Goal: Find specific page/section: Find specific page/section

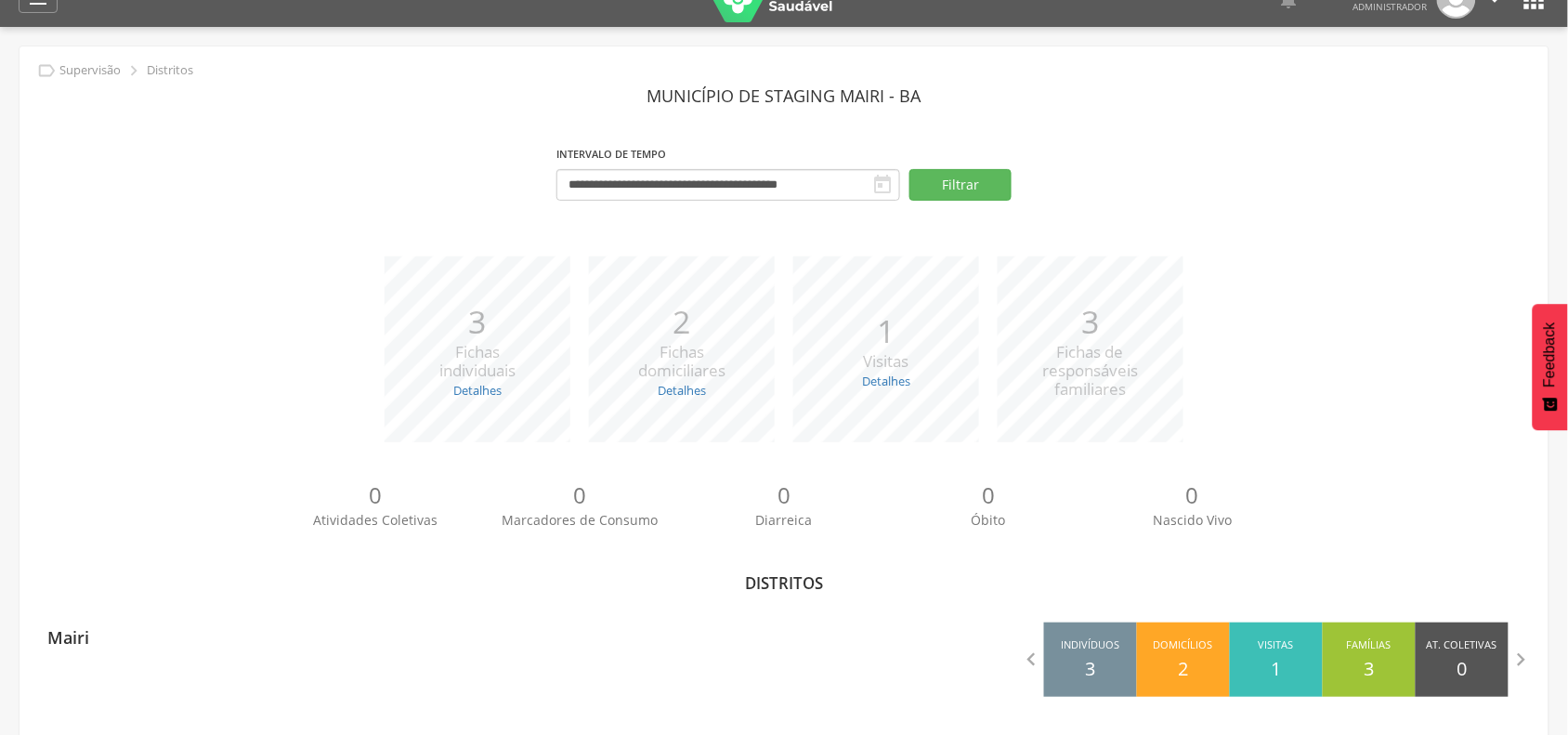
scroll to position [56, 0]
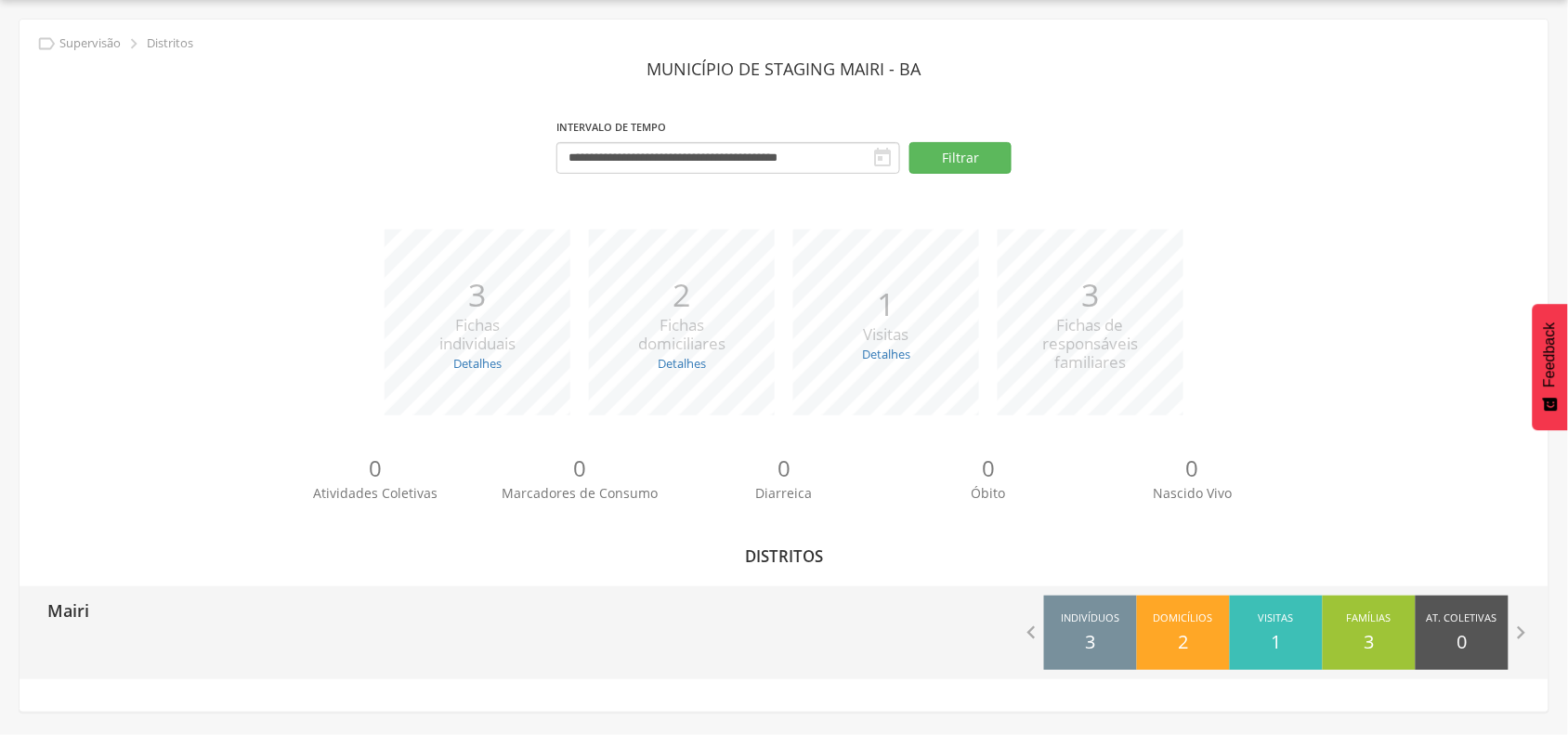
click at [66, 617] on p "Mairi" at bounding box center [68, 604] width 42 height 37
type input "**********"
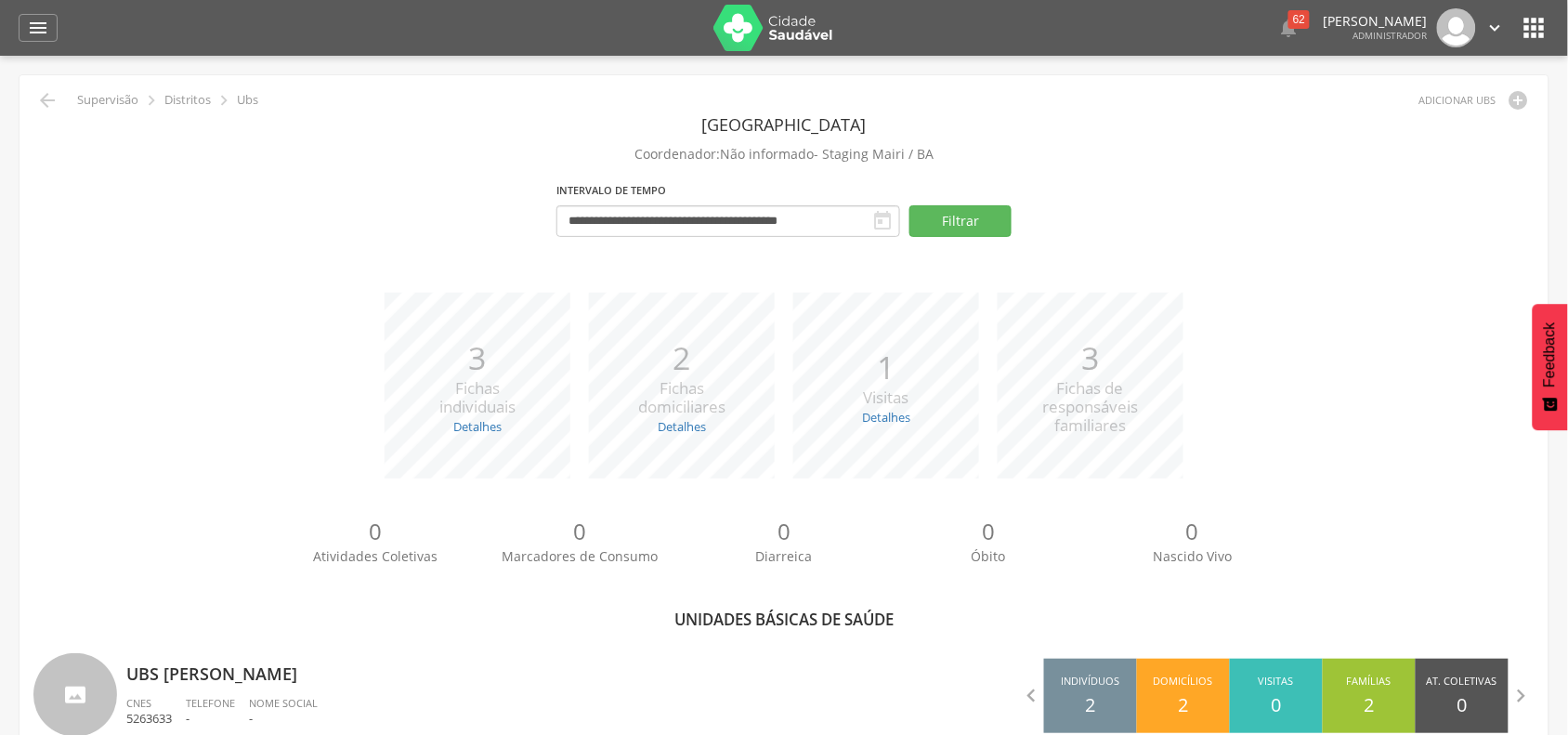
scroll to position [348, 0]
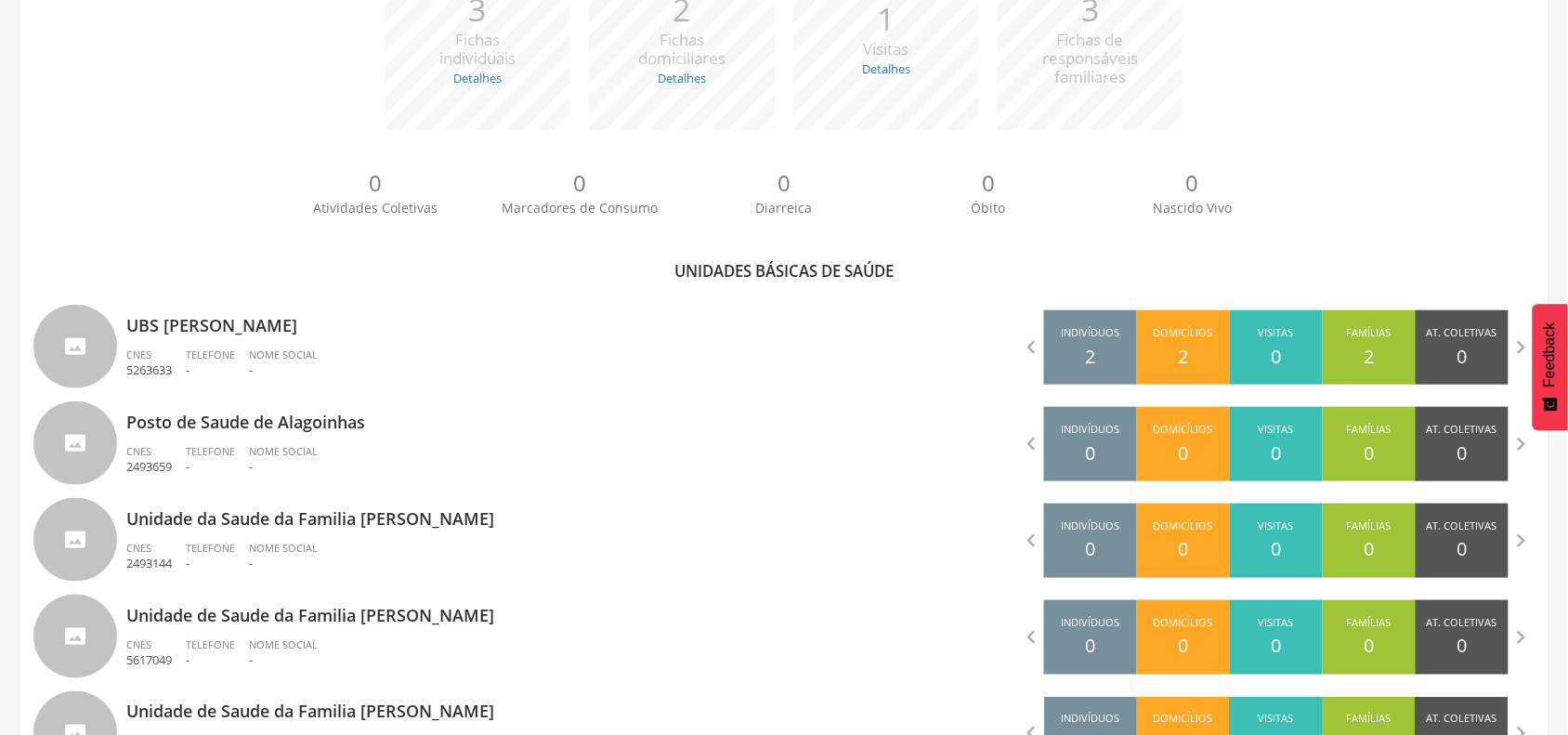
drag, startPoint x: 201, startPoint y: 331, endPoint x: 127, endPoint y: 211, distance: 141.0
click at [127, 211] on div "0 Atividades Coletivas 0 Marcadores de Consumo 0 Diarreica 0 Óbito 0 Nascido Vi…" at bounding box center [784, 200] width 1502 height 102
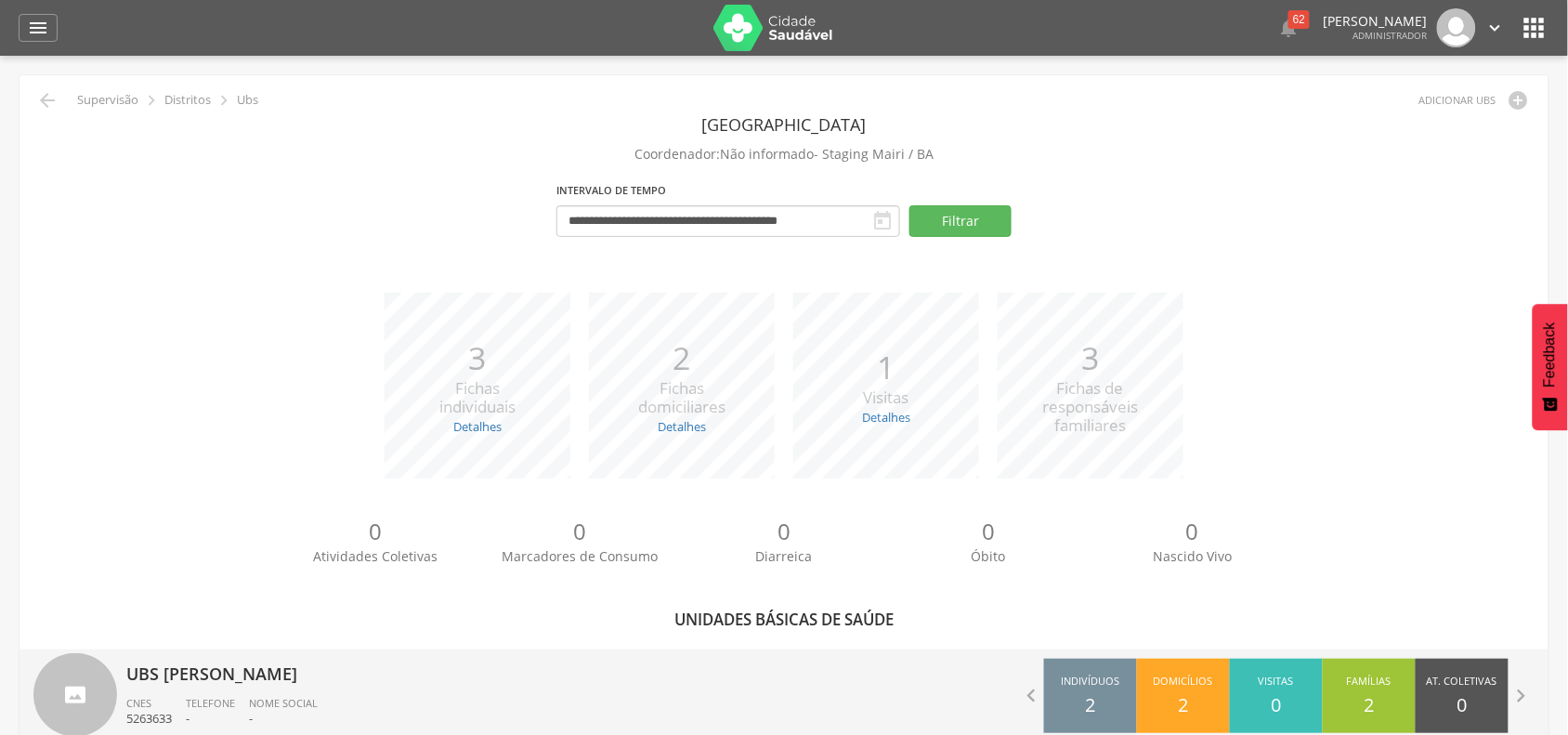
scroll to position [232, 0]
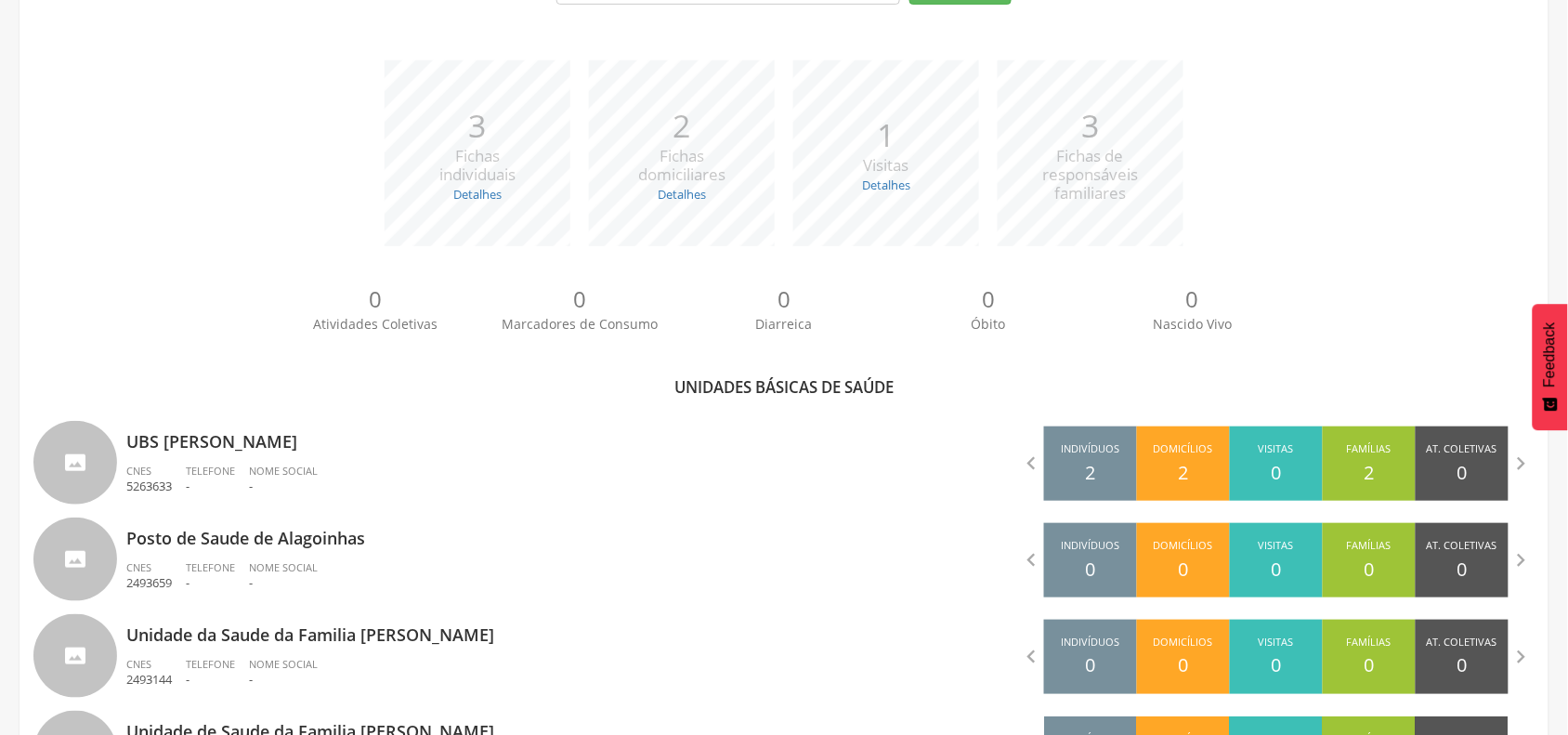
drag, startPoint x: 229, startPoint y: 443, endPoint x: 70, endPoint y: 132, distance: 349.3
click at [70, 132] on div "*** 3 Fichas individuais Detalhes Novas: 2 Atualizadas: 1 *** 2 Fichas domicili…" at bounding box center [784, 162] width 1502 height 204
drag, startPoint x: 242, startPoint y: 449, endPoint x: 165, endPoint y: 311, distance: 158.0
click at [165, 311] on div "0 Atividades Coletivas 0 Marcadores de Consumo 0 Diarreica 0 Óbito 0 Nascido Vi…" at bounding box center [784, 316] width 1502 height 102
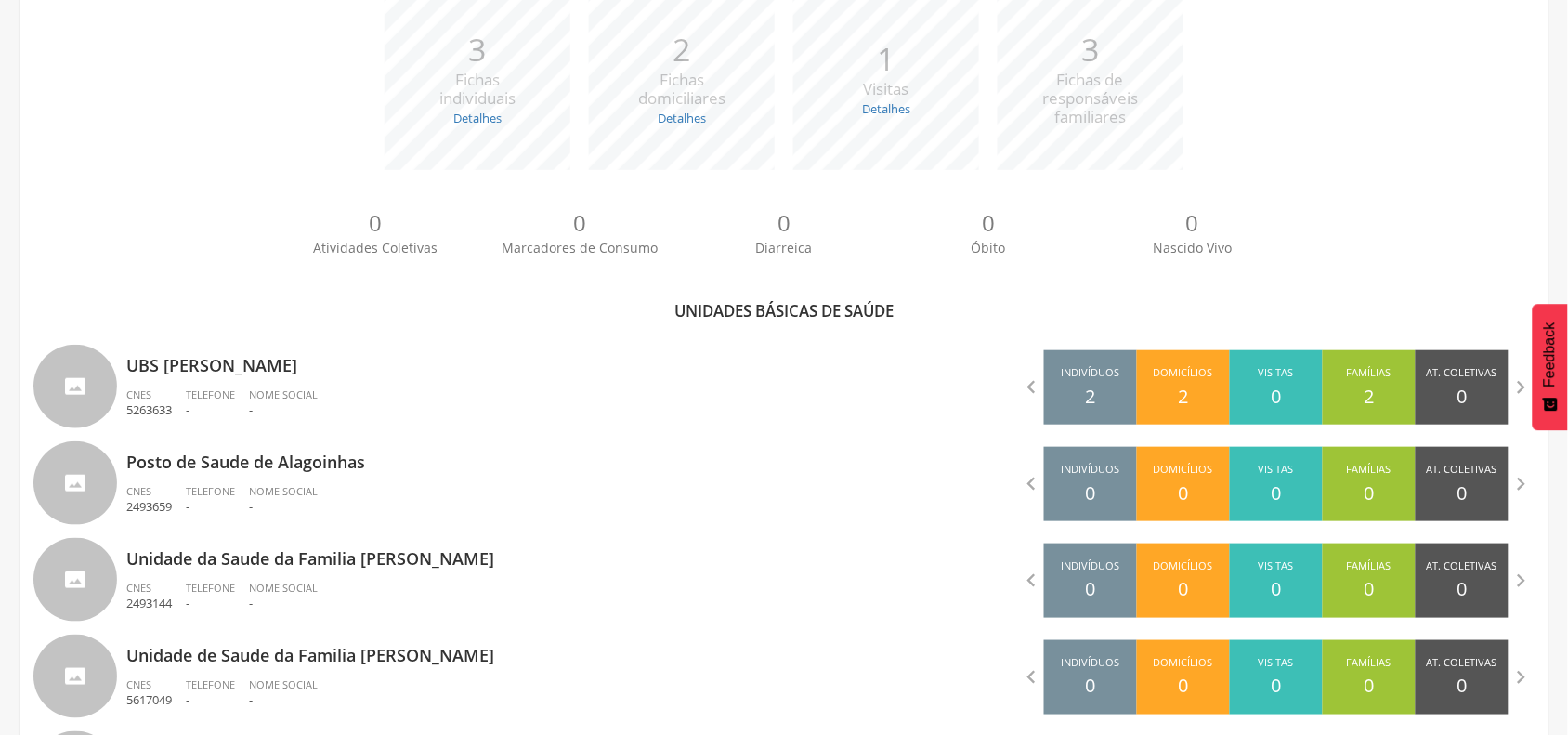
scroll to position [348, 0]
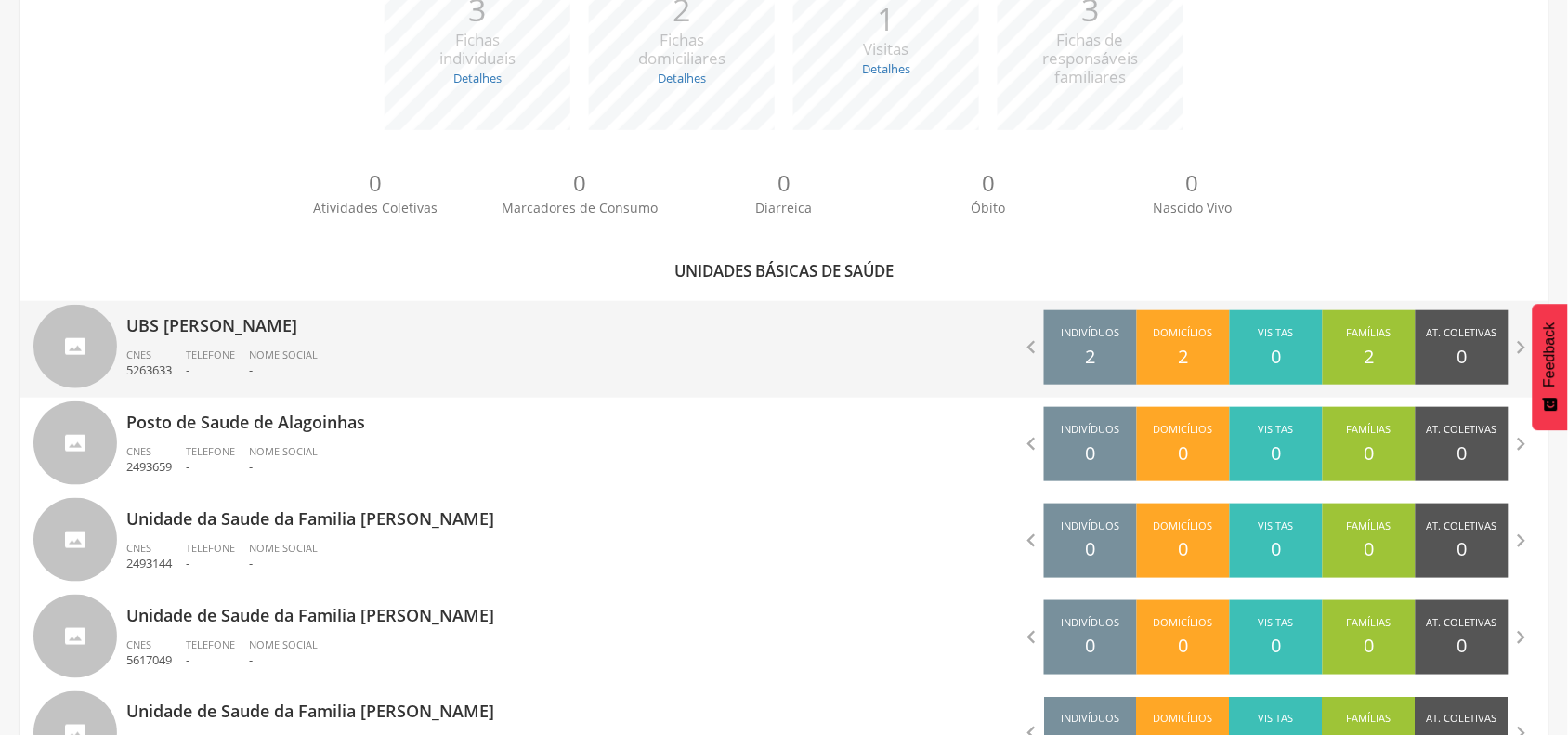
click at [286, 335] on p "UBS [PERSON_NAME]" at bounding box center [448, 319] width 644 height 37
type input "**********"
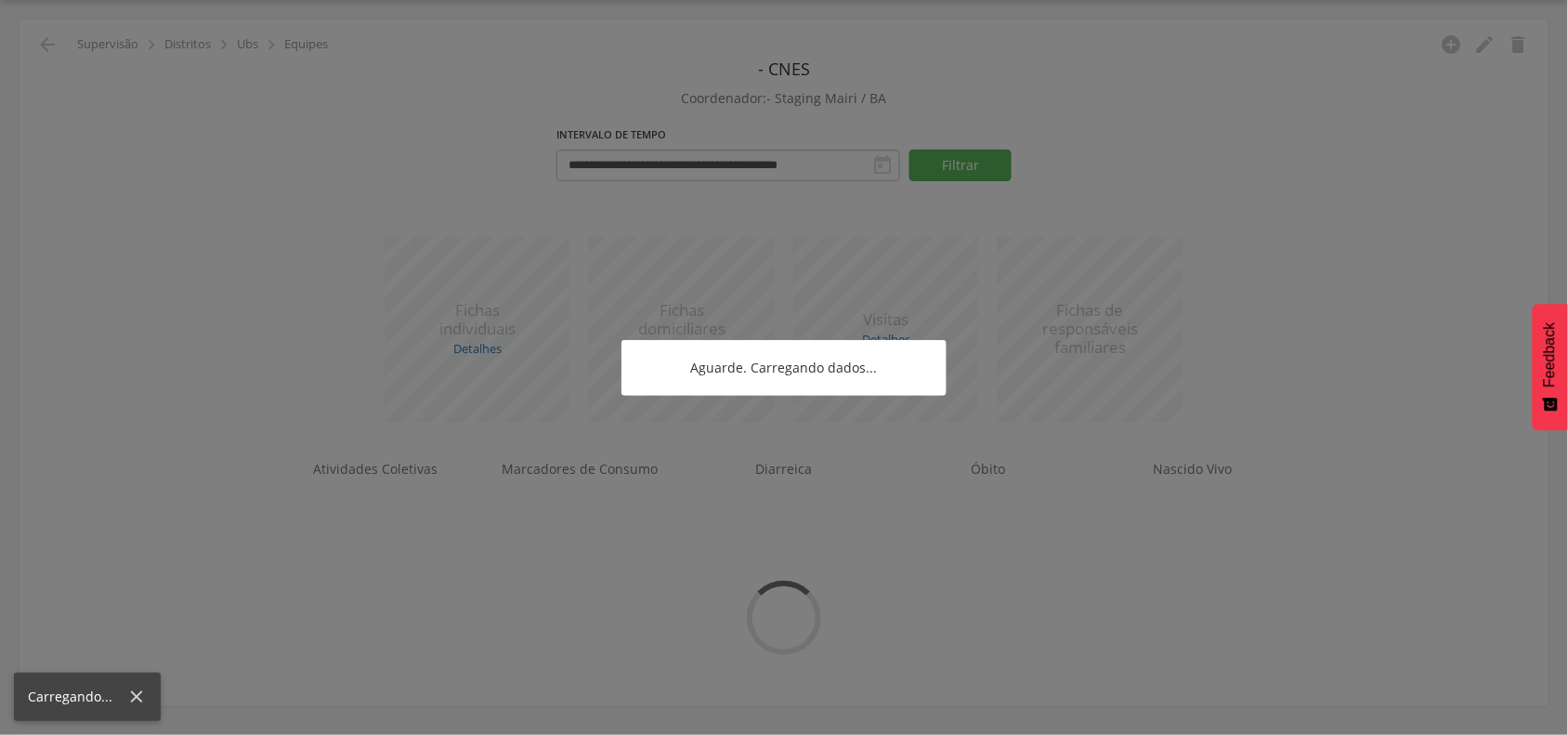
scroll to position [56, 0]
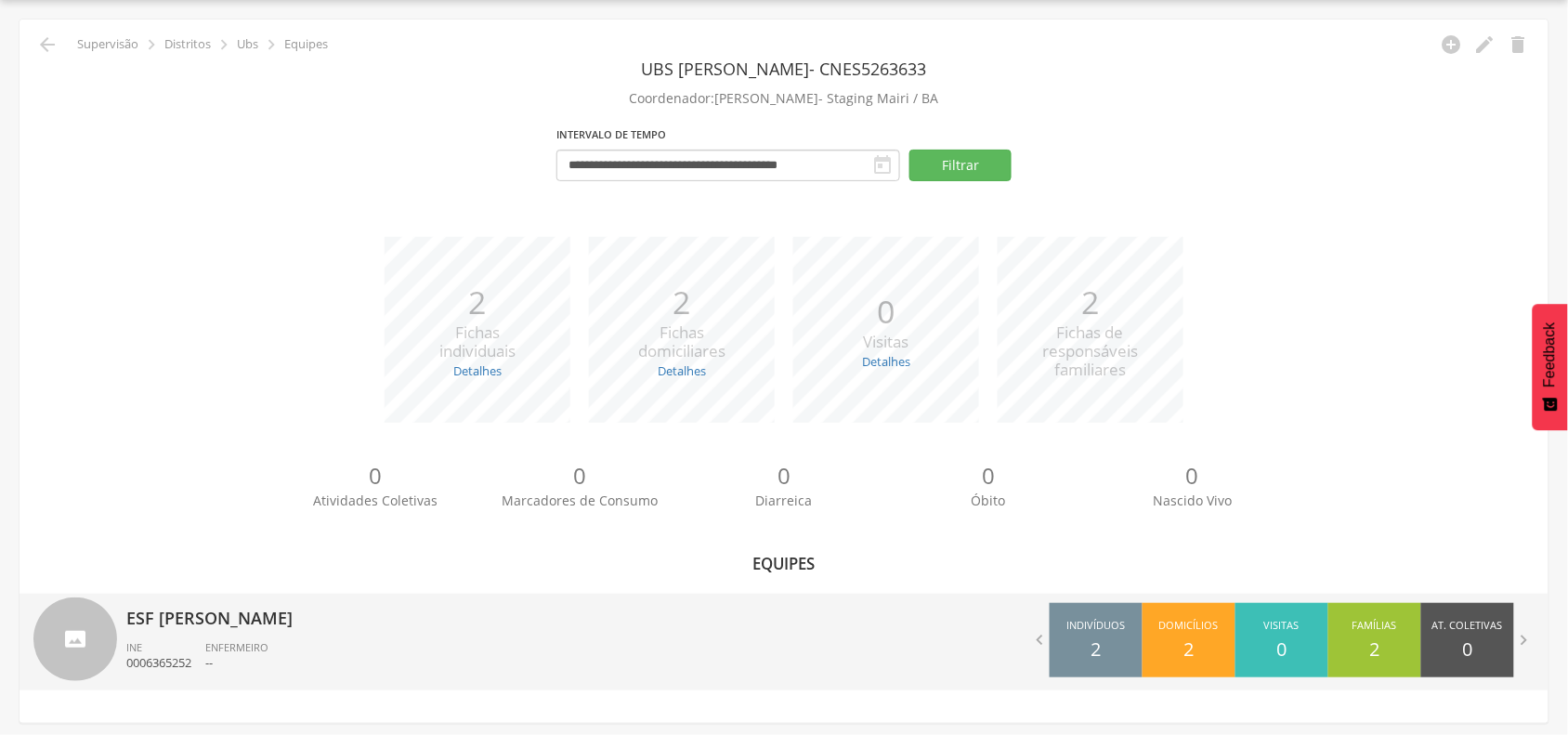
click at [244, 617] on p "ESF [PERSON_NAME]" at bounding box center [448, 612] width 644 height 37
type input "**********"
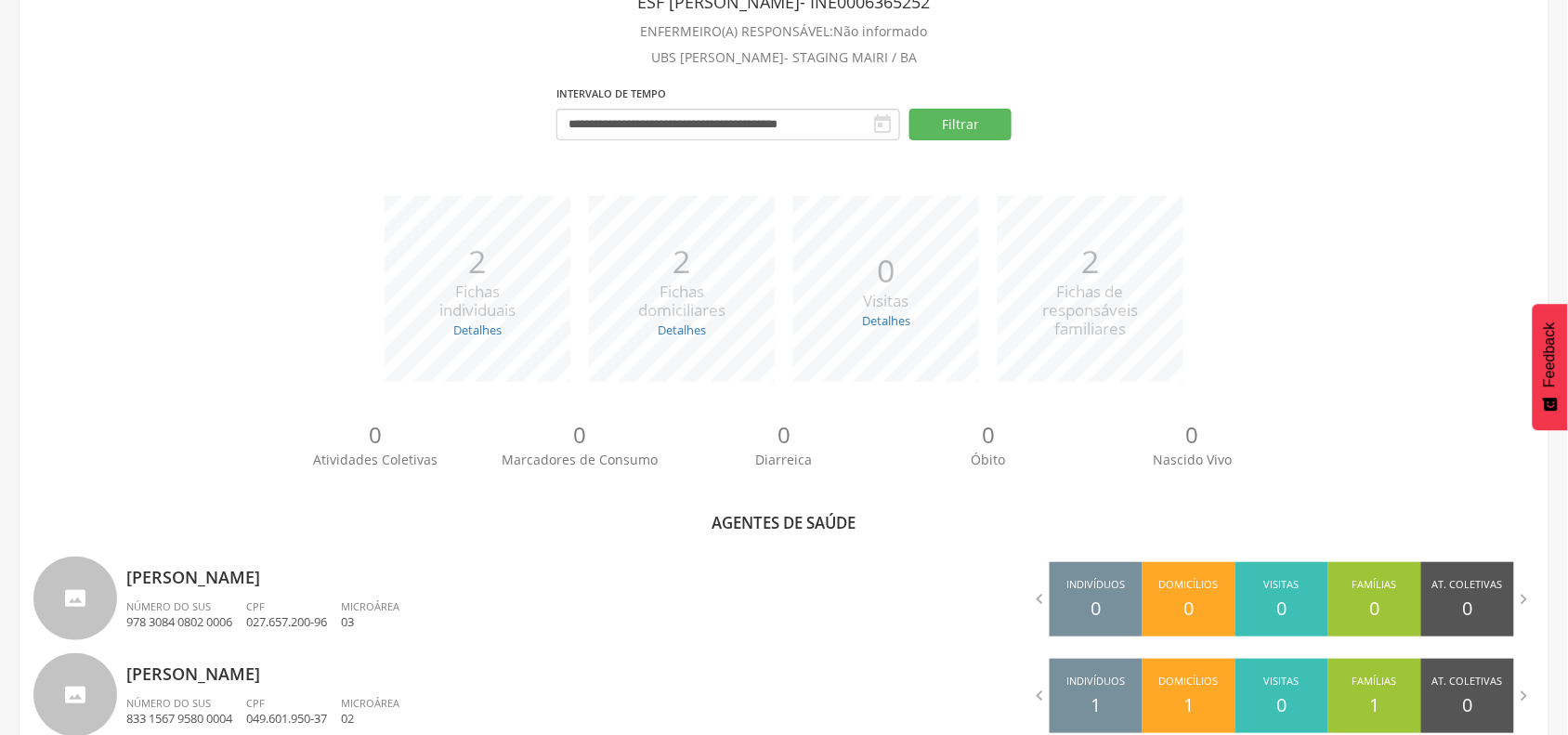
scroll to position [32, 0]
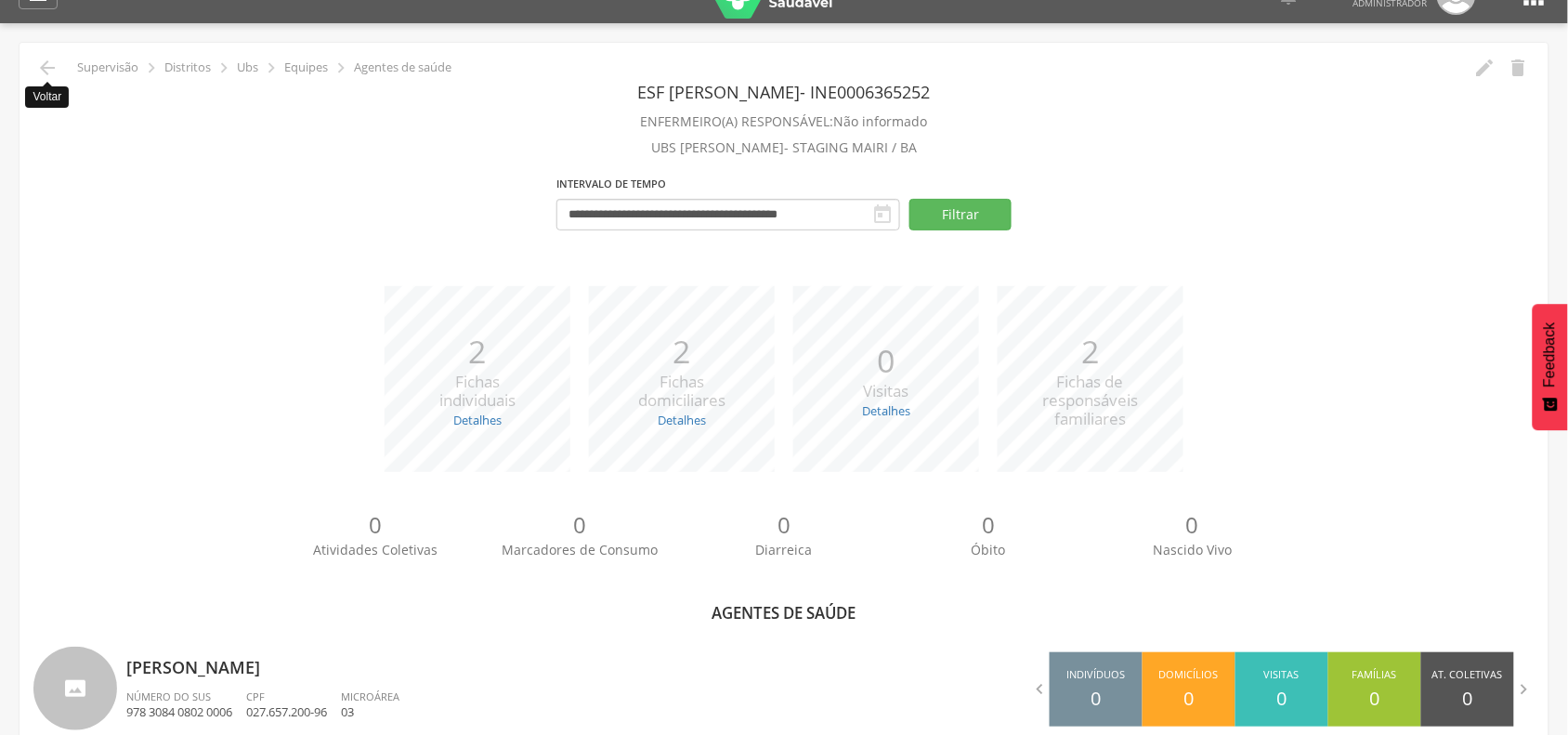
drag, startPoint x: 37, startPoint y: 64, endPoint x: 802, endPoint y: 211, distance: 779.0
click at [37, 65] on icon "" at bounding box center [47, 68] width 23 height 23
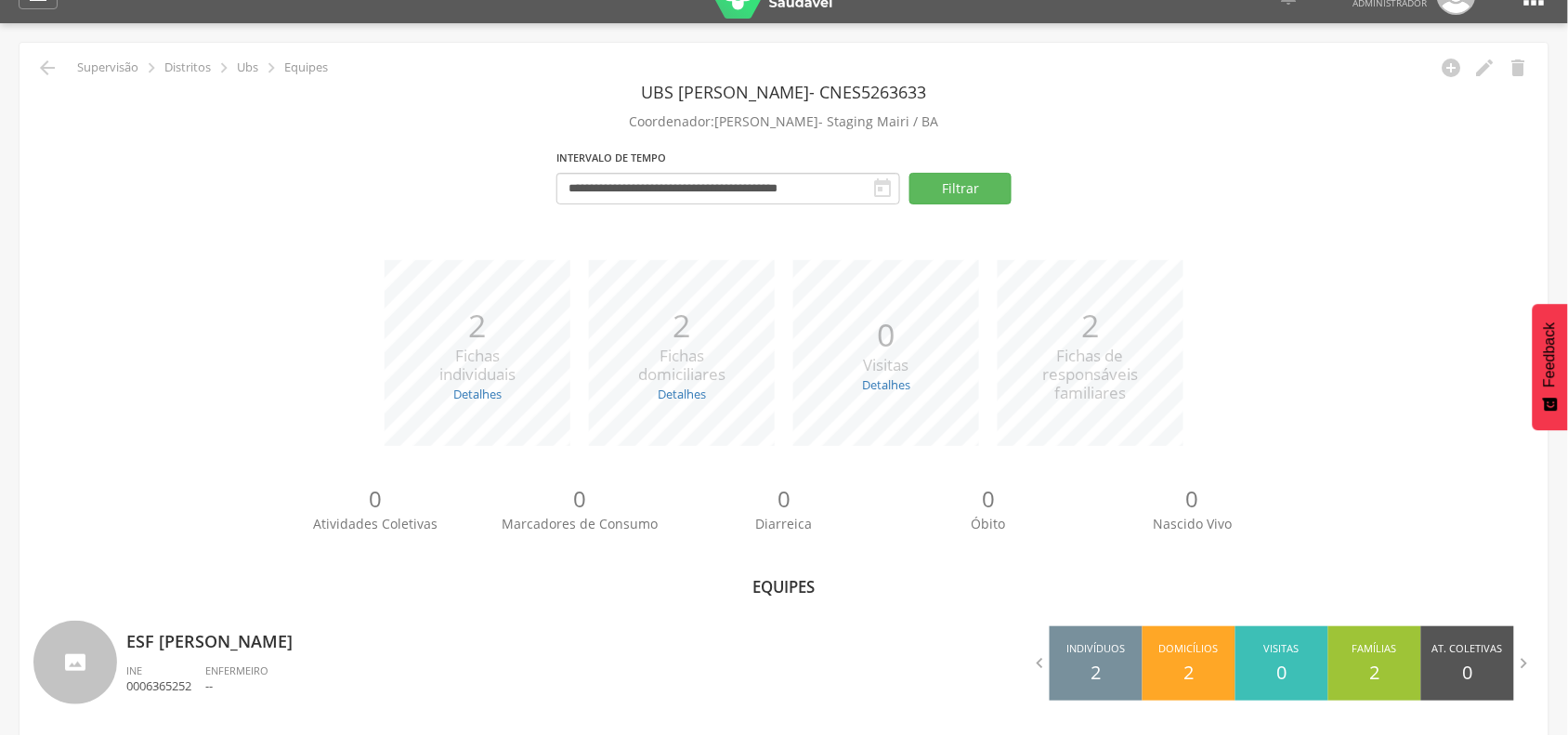
scroll to position [56, 0]
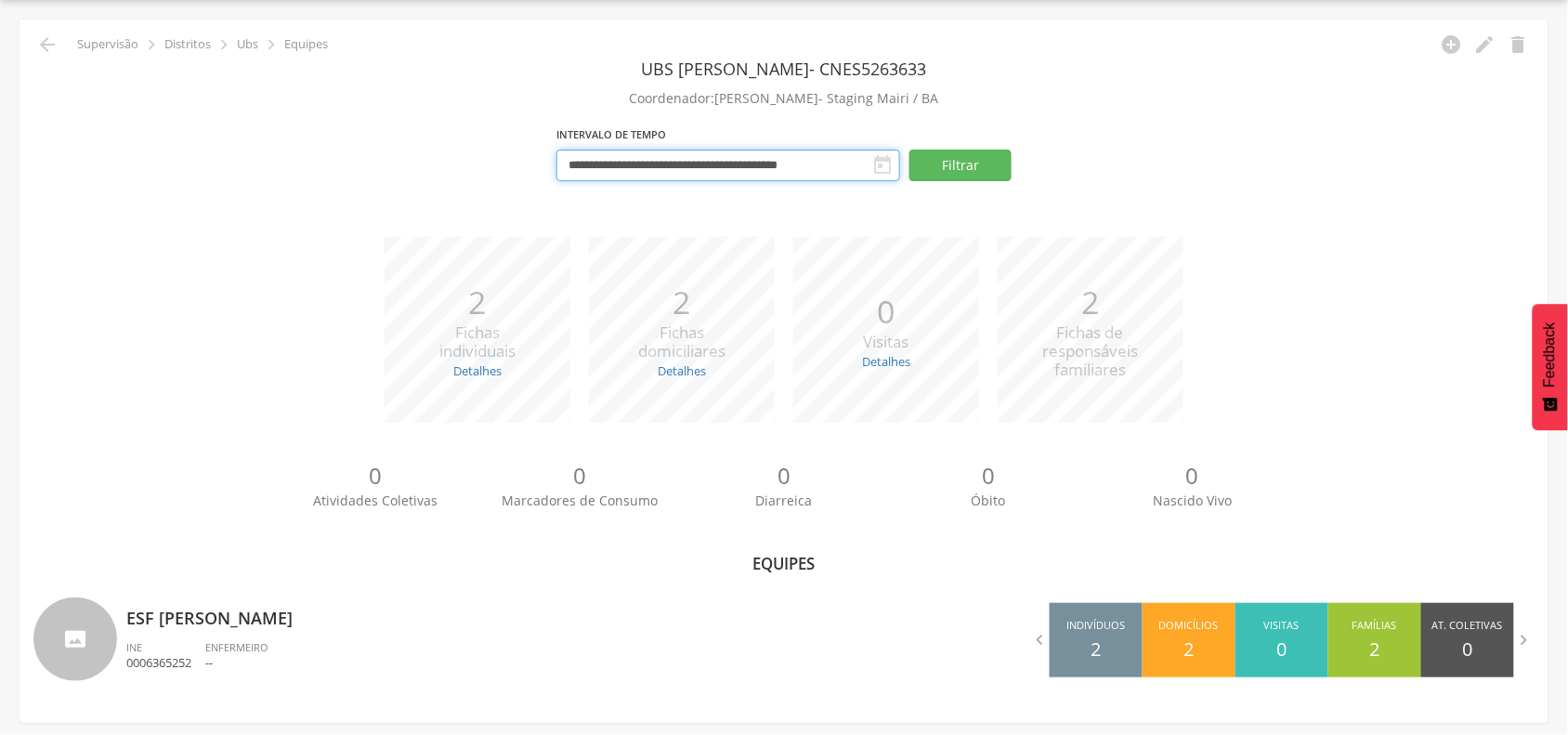
click at [745, 165] on input "**********" at bounding box center [729, 165] width 343 height 31
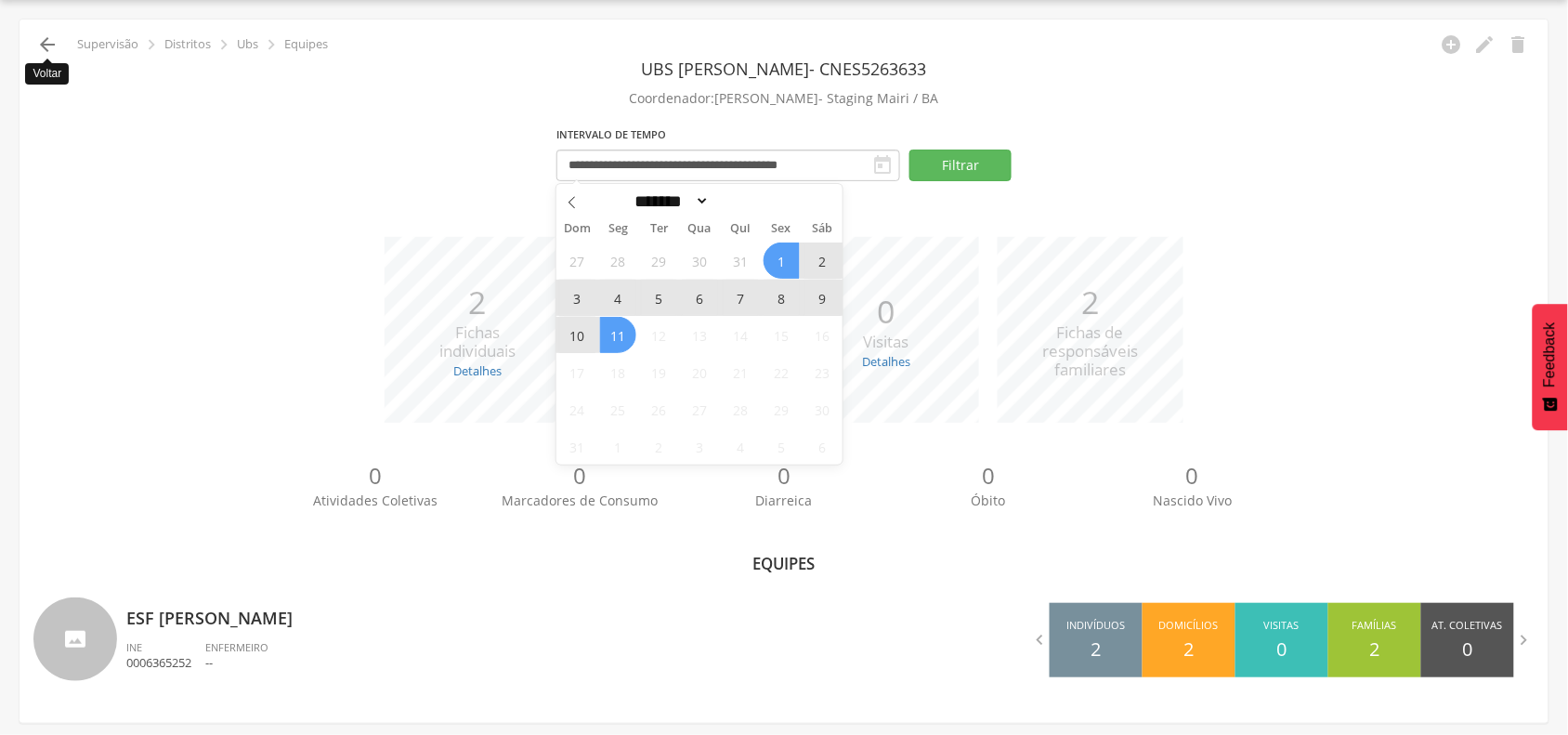
click at [40, 40] on icon "" at bounding box center [47, 45] width 23 height 23
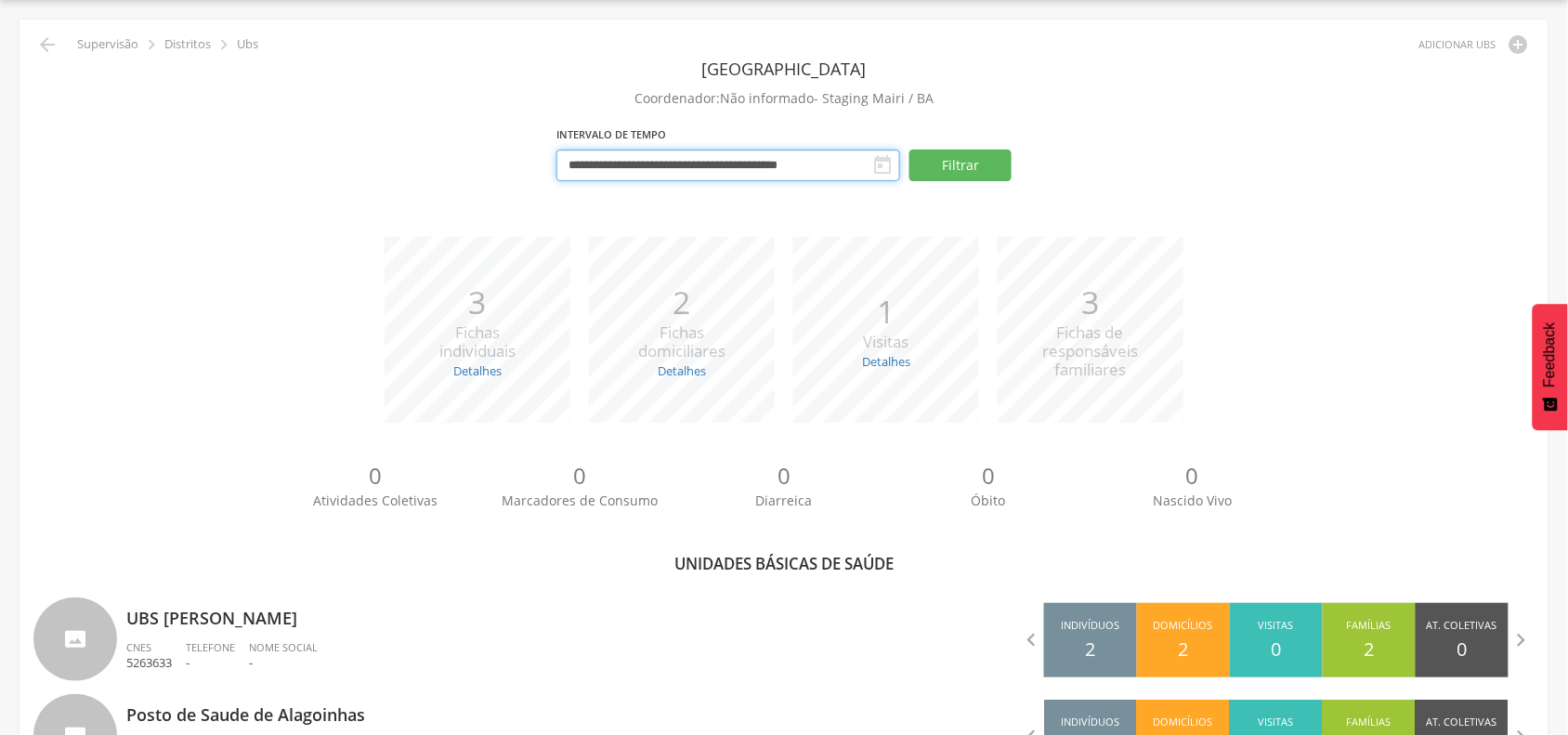
click at [768, 165] on input "**********" at bounding box center [729, 165] width 343 height 31
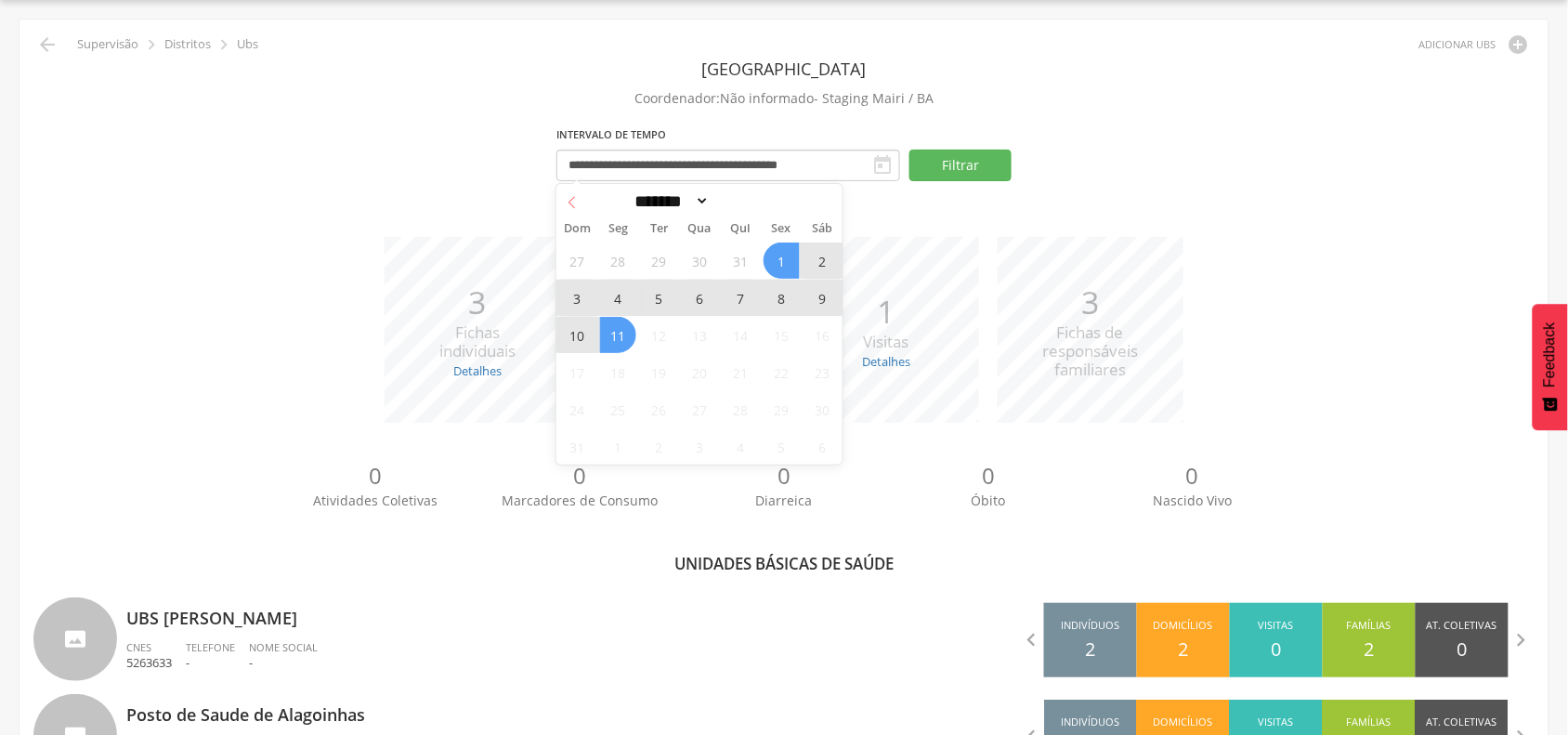
click at [579, 203] on span at bounding box center [572, 199] width 31 height 31
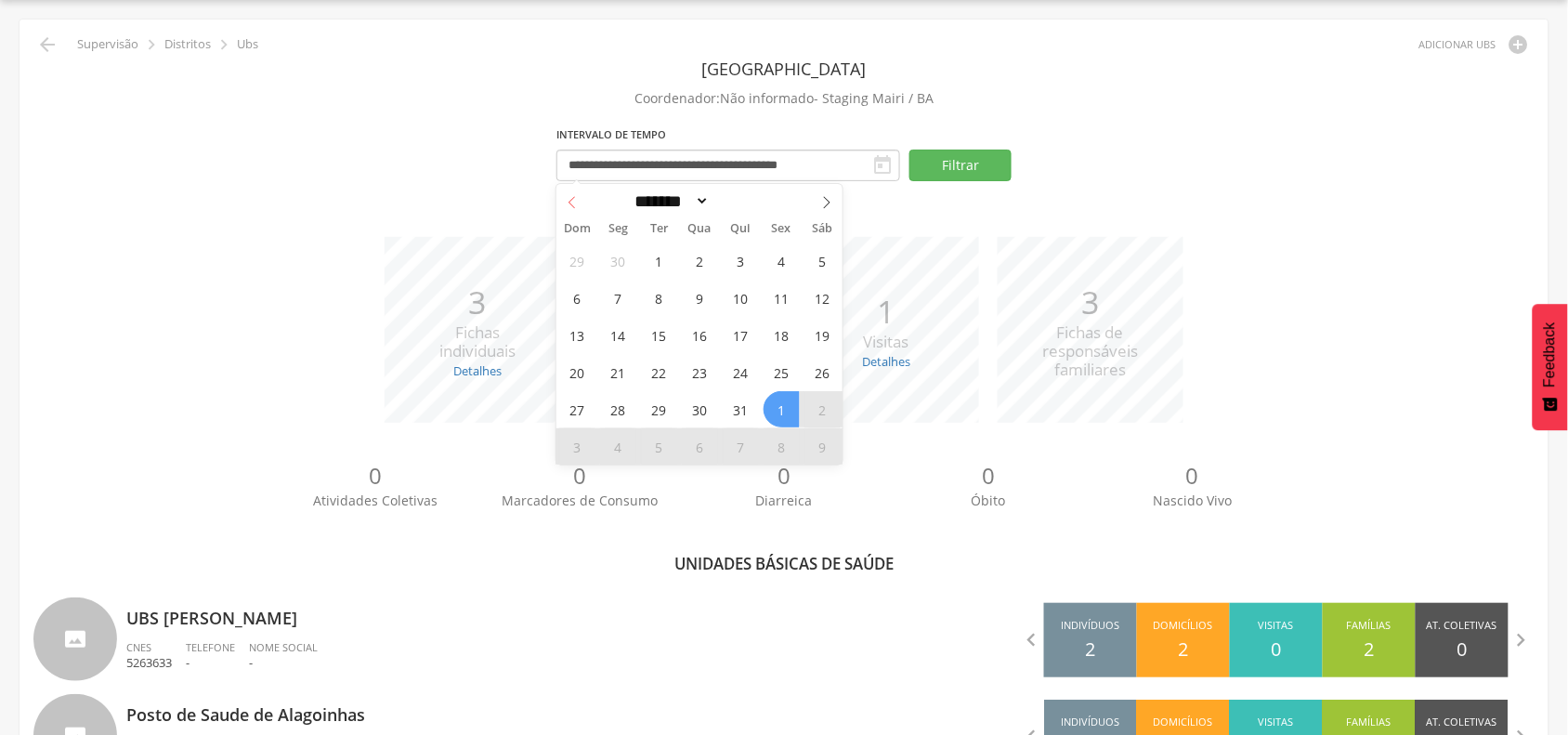
click at [572, 201] on icon at bounding box center [572, 203] width 13 height 13
select select "*"
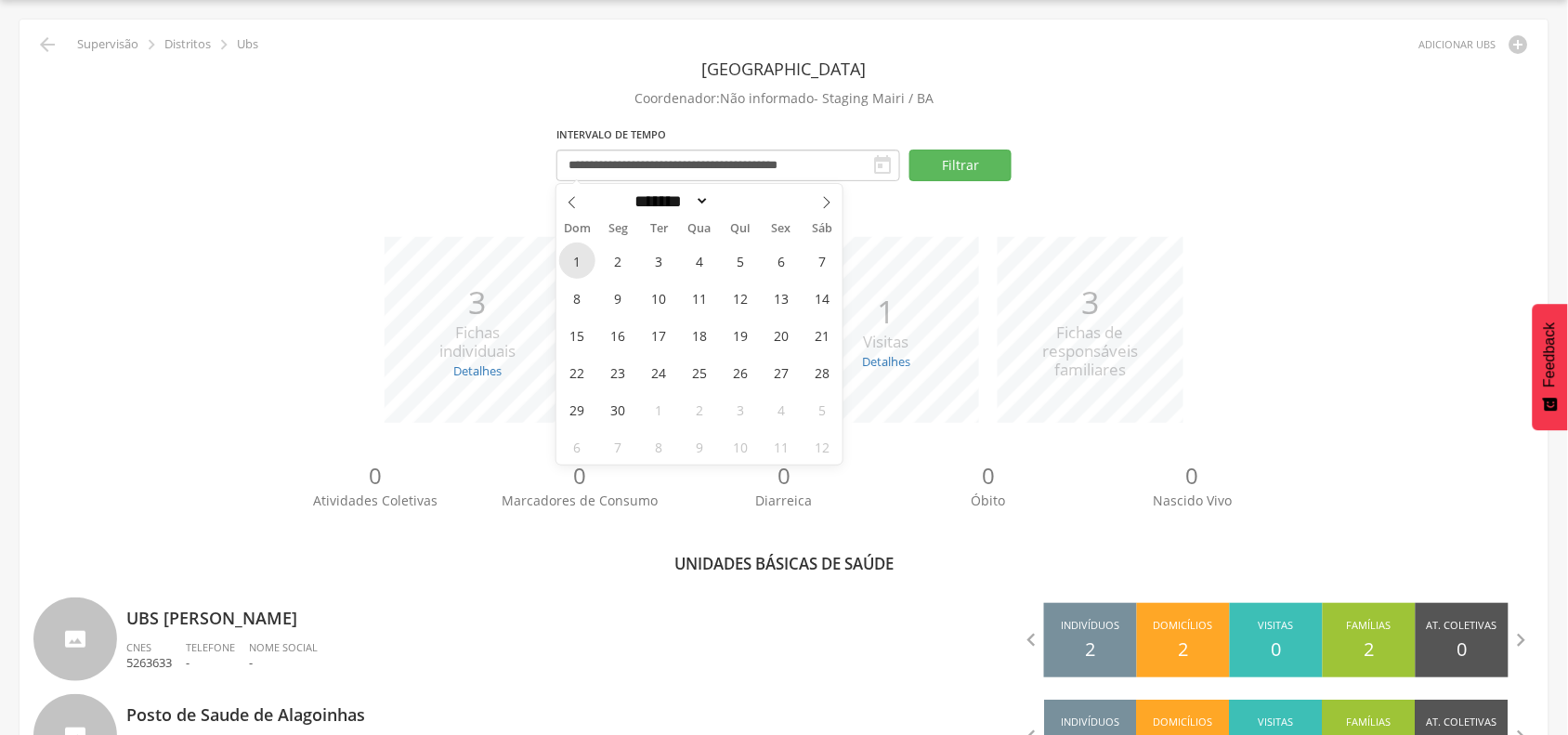
click at [567, 261] on span "1" at bounding box center [578, 261] width 36 height 36
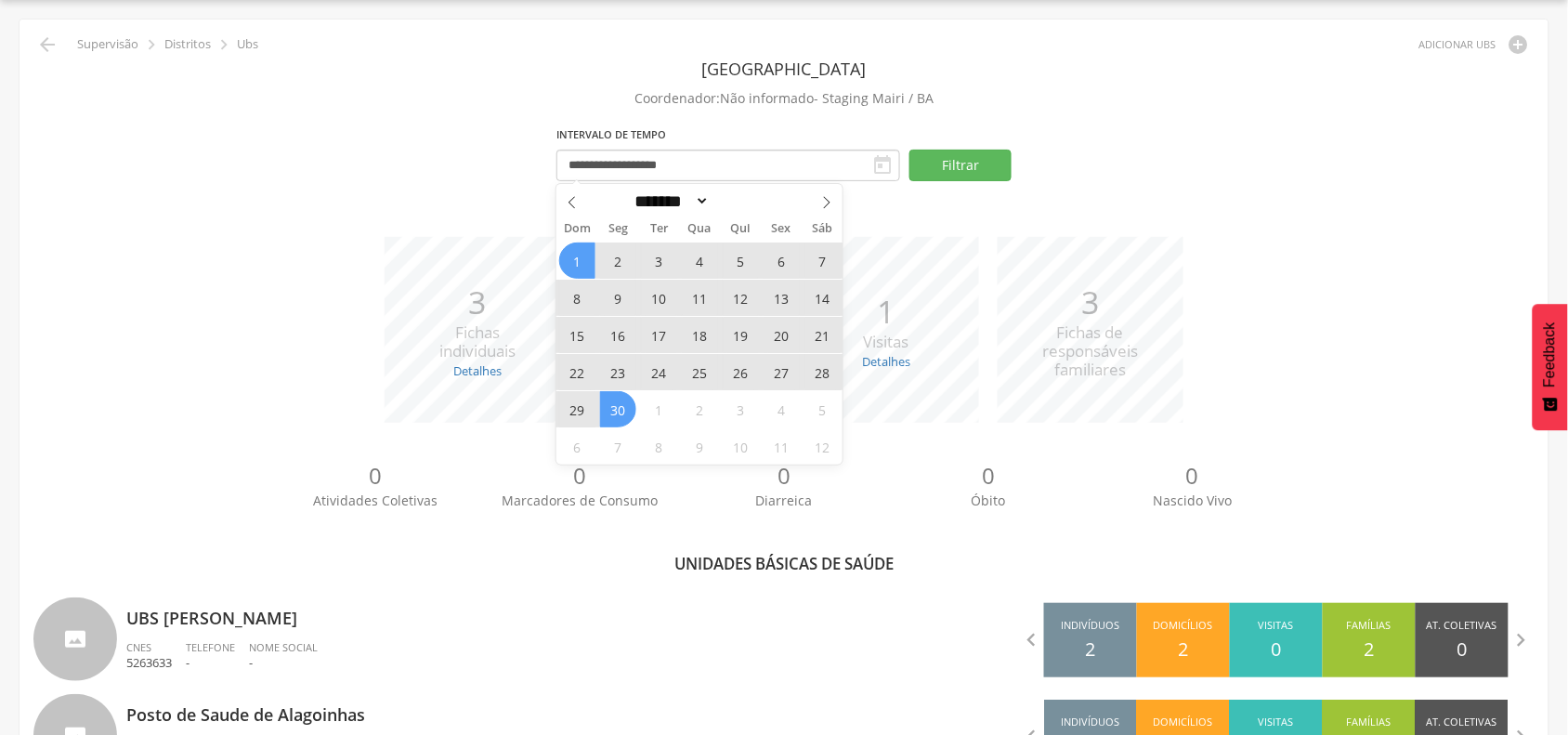
click at [623, 412] on span "30" at bounding box center [618, 409] width 36 height 36
type input "**********"
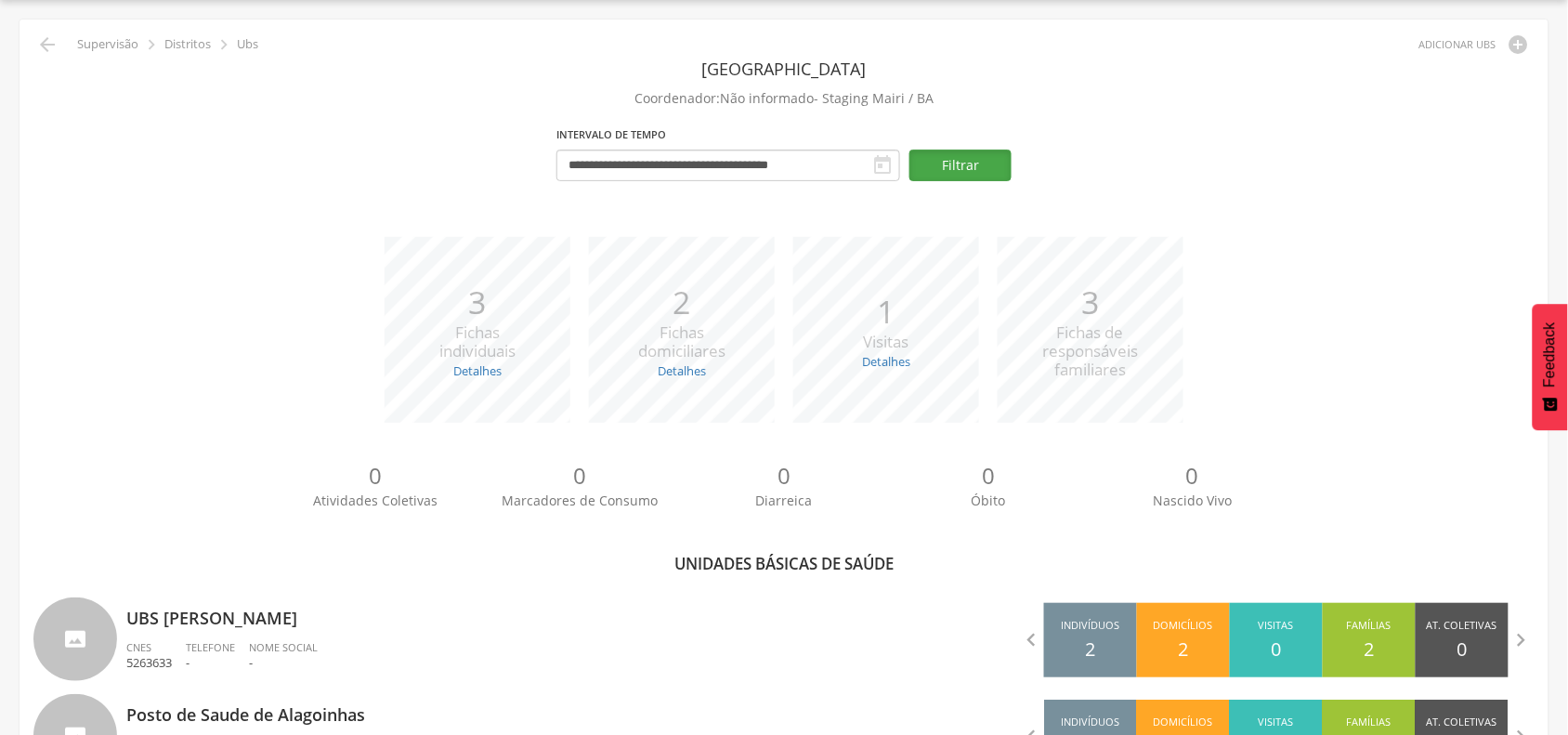
click at [971, 162] on button "Filtrar" at bounding box center [961, 165] width 102 height 31
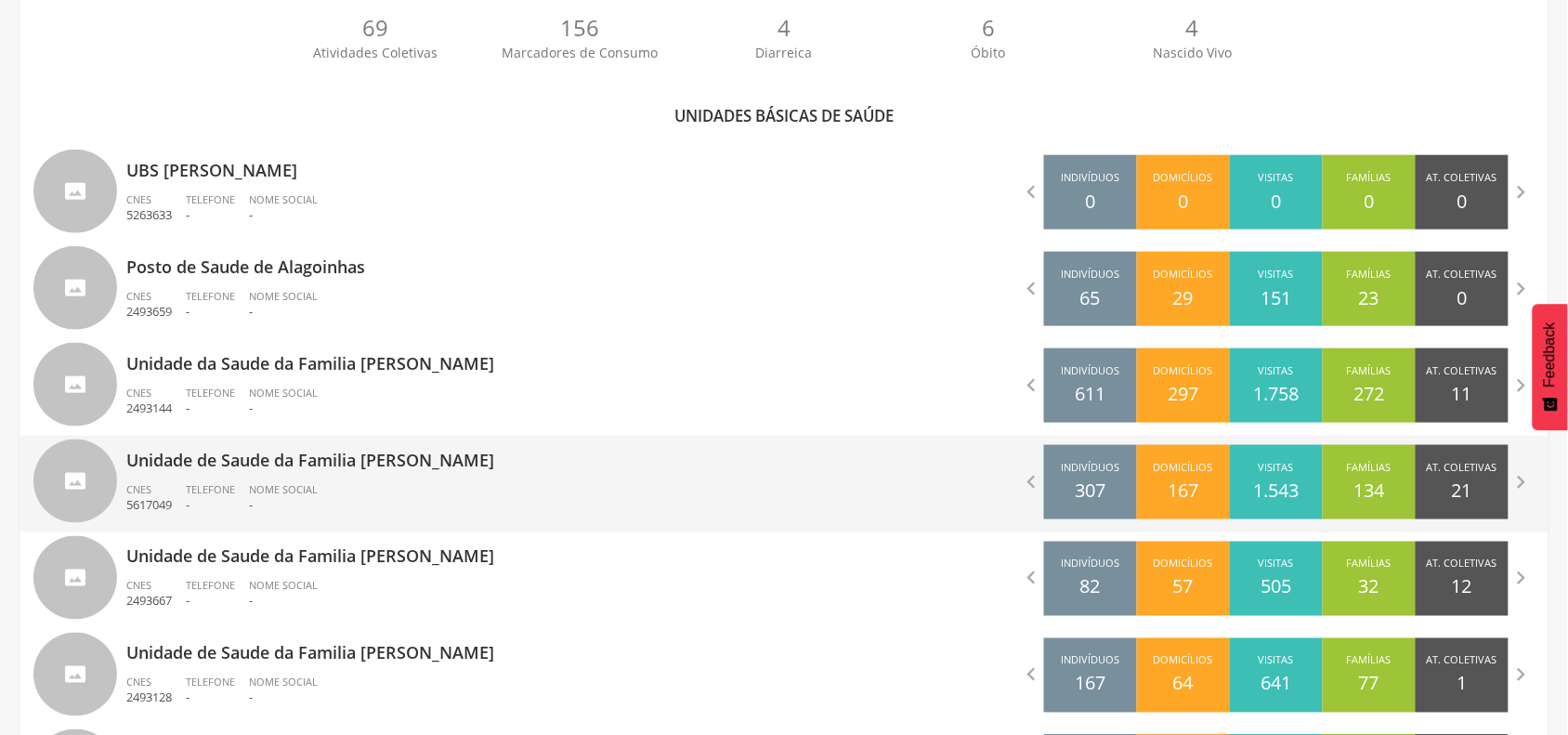
scroll to position [520, 0]
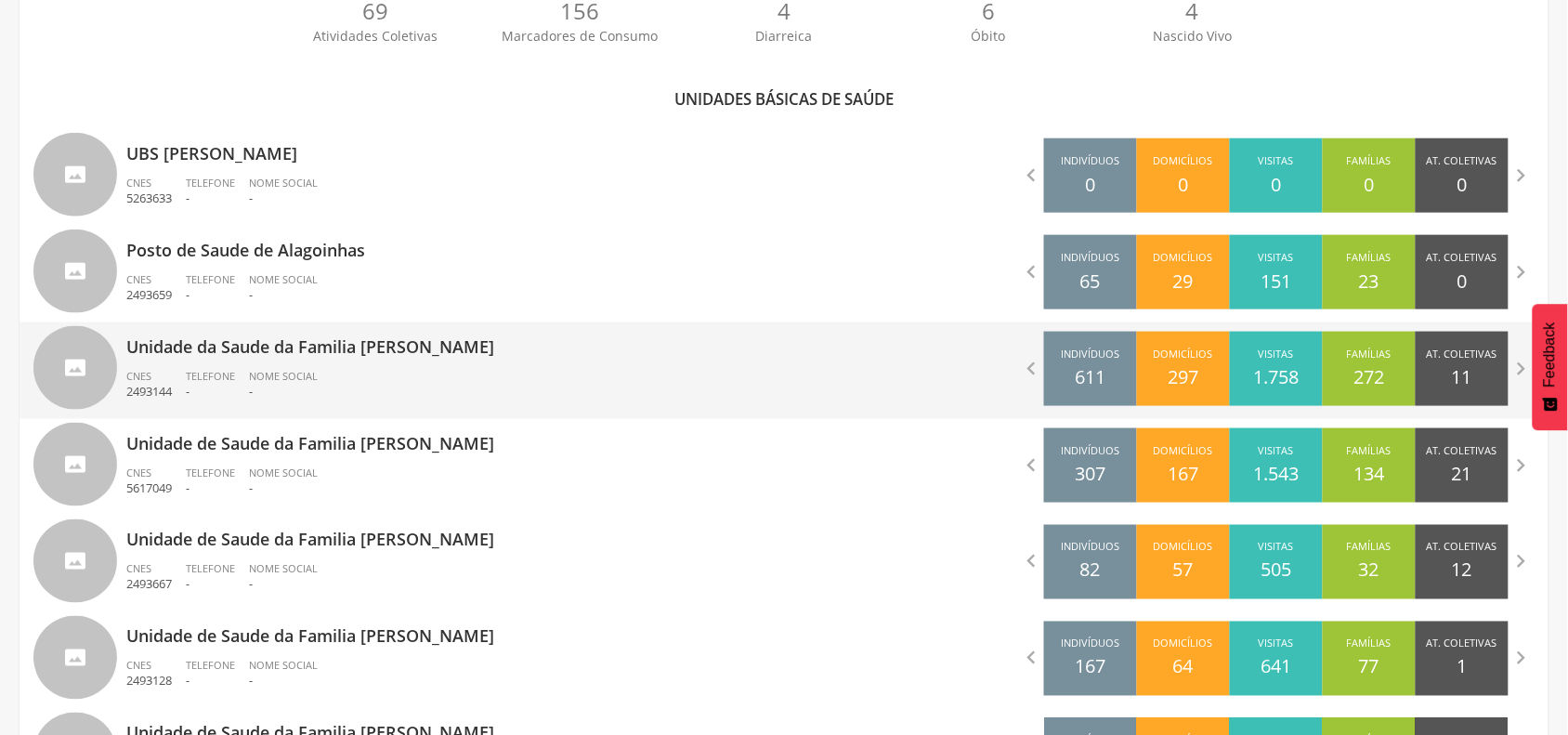
click at [349, 358] on p "Unidade da Saude da Familia [PERSON_NAME]" at bounding box center [448, 340] width 644 height 37
type input "**********"
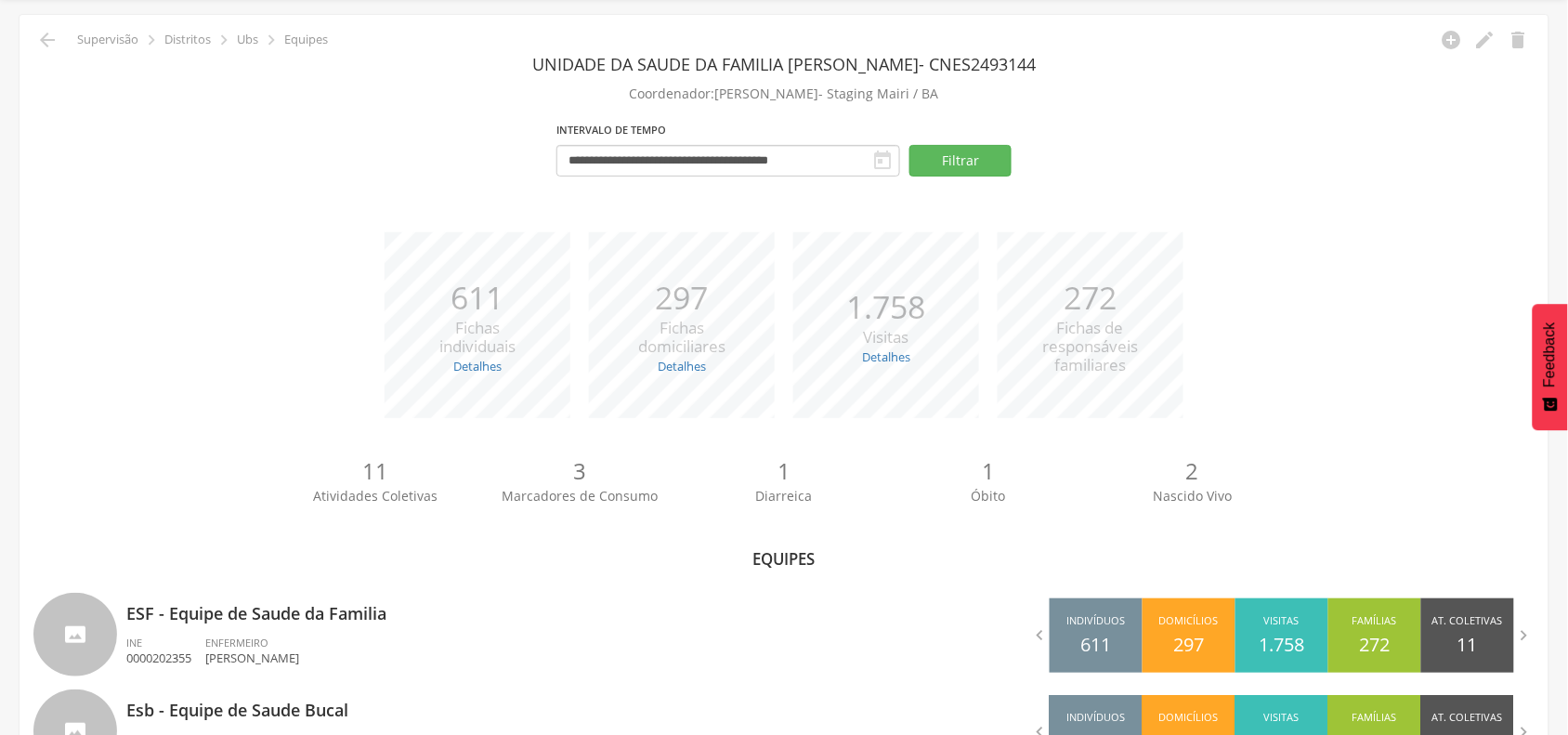
scroll to position [142, 0]
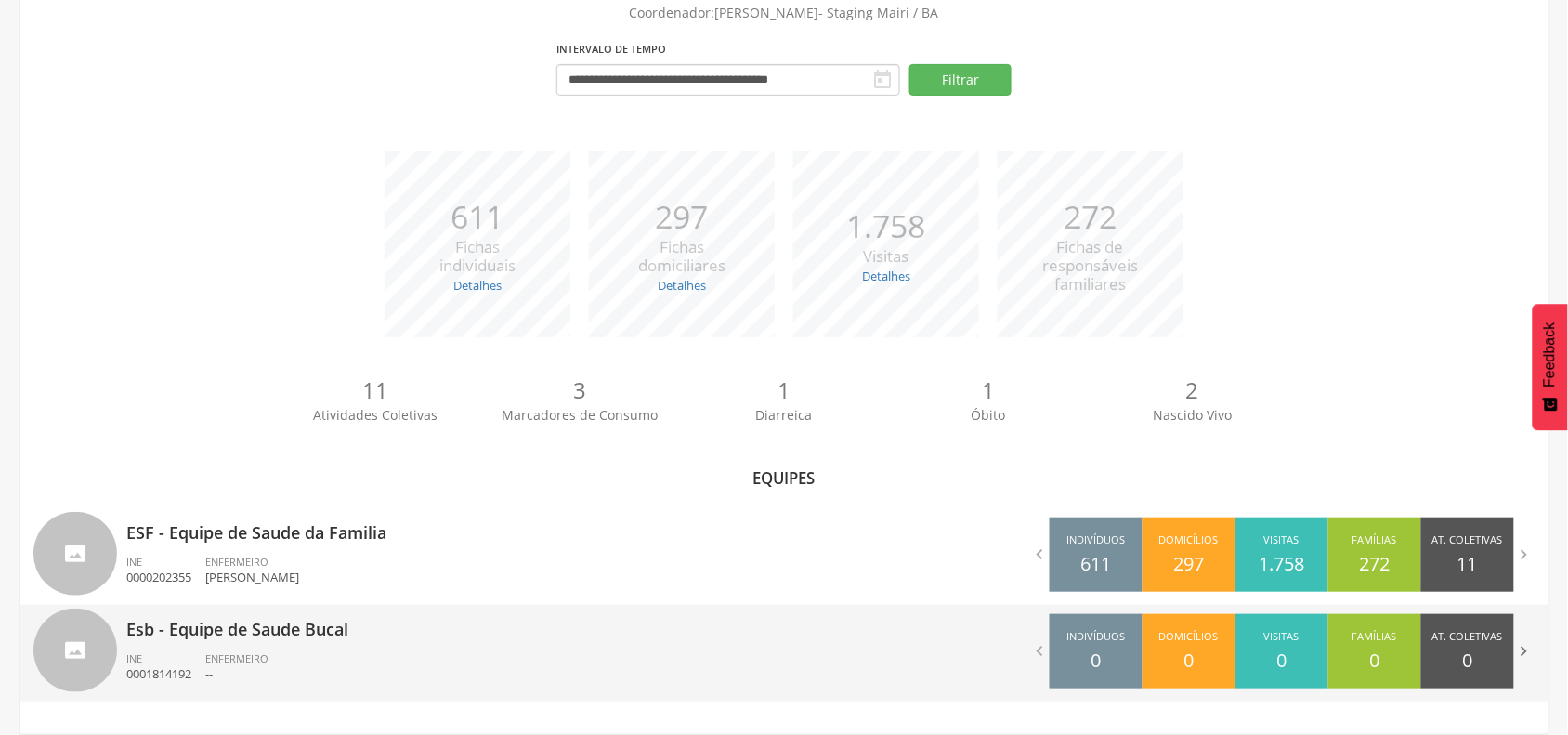
click at [1525, 652] on icon "" at bounding box center [1524, 652] width 21 height 21
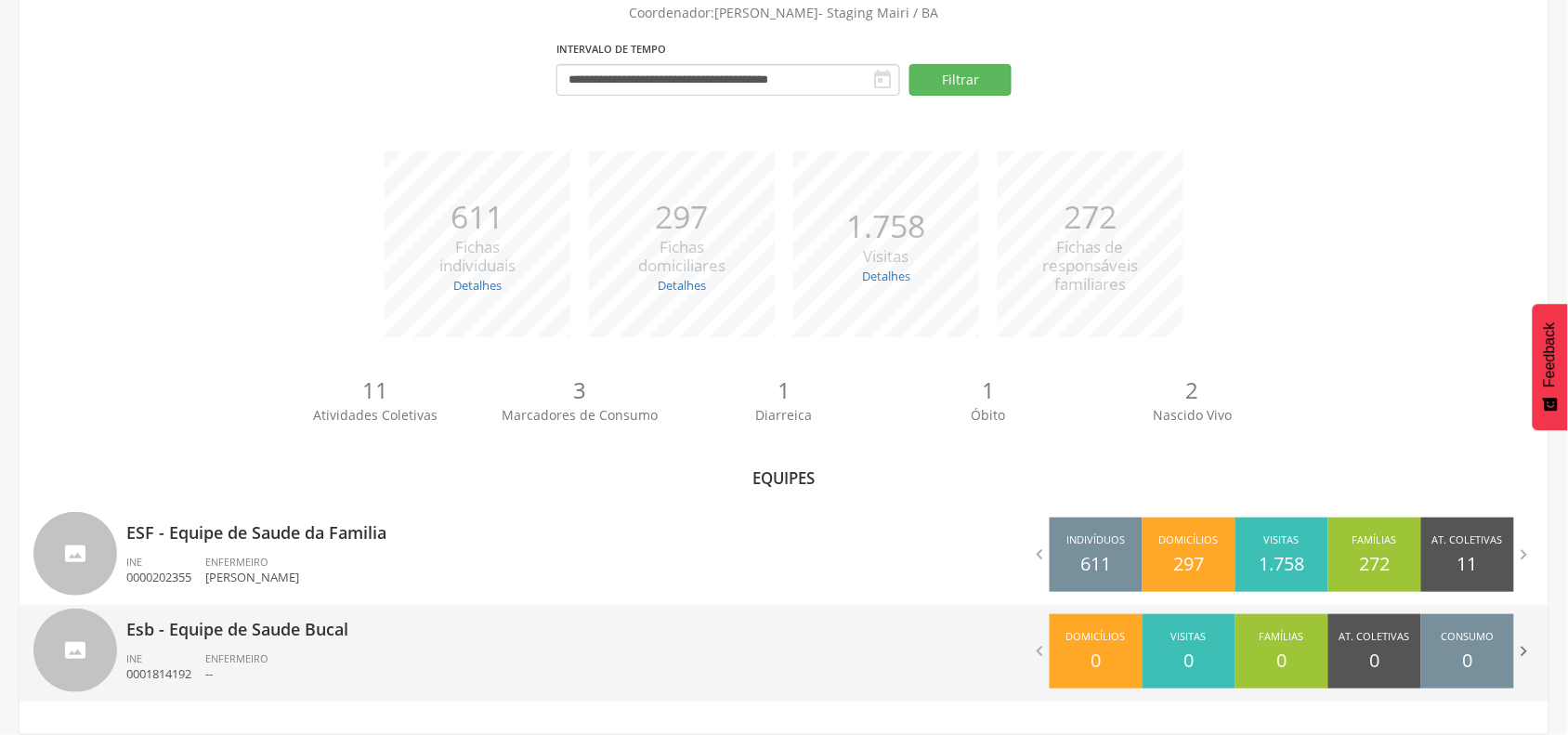
click at [1533, 648] on icon "" at bounding box center [1524, 652] width 21 height 21
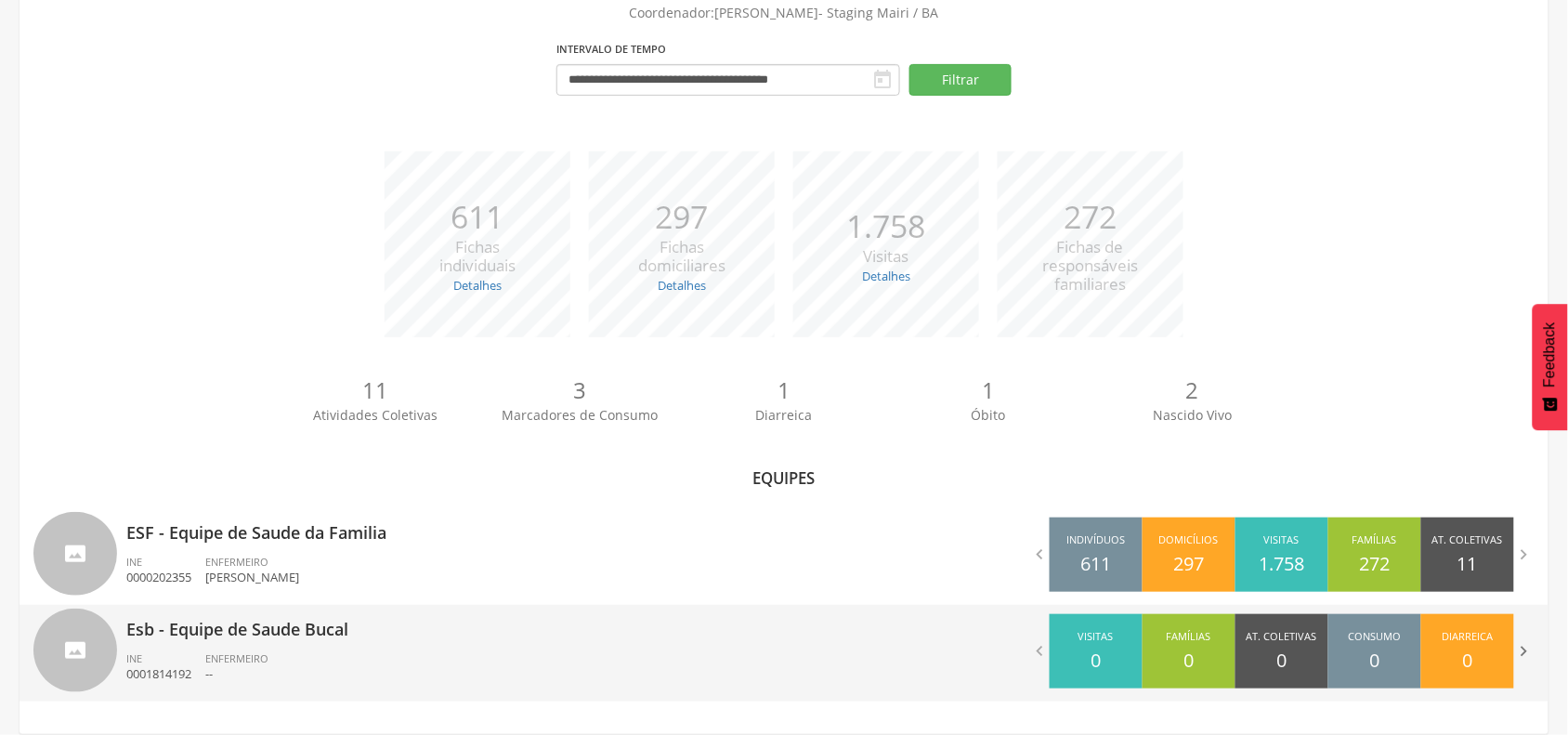
click at [1526, 652] on icon "" at bounding box center [1524, 652] width 21 height 21
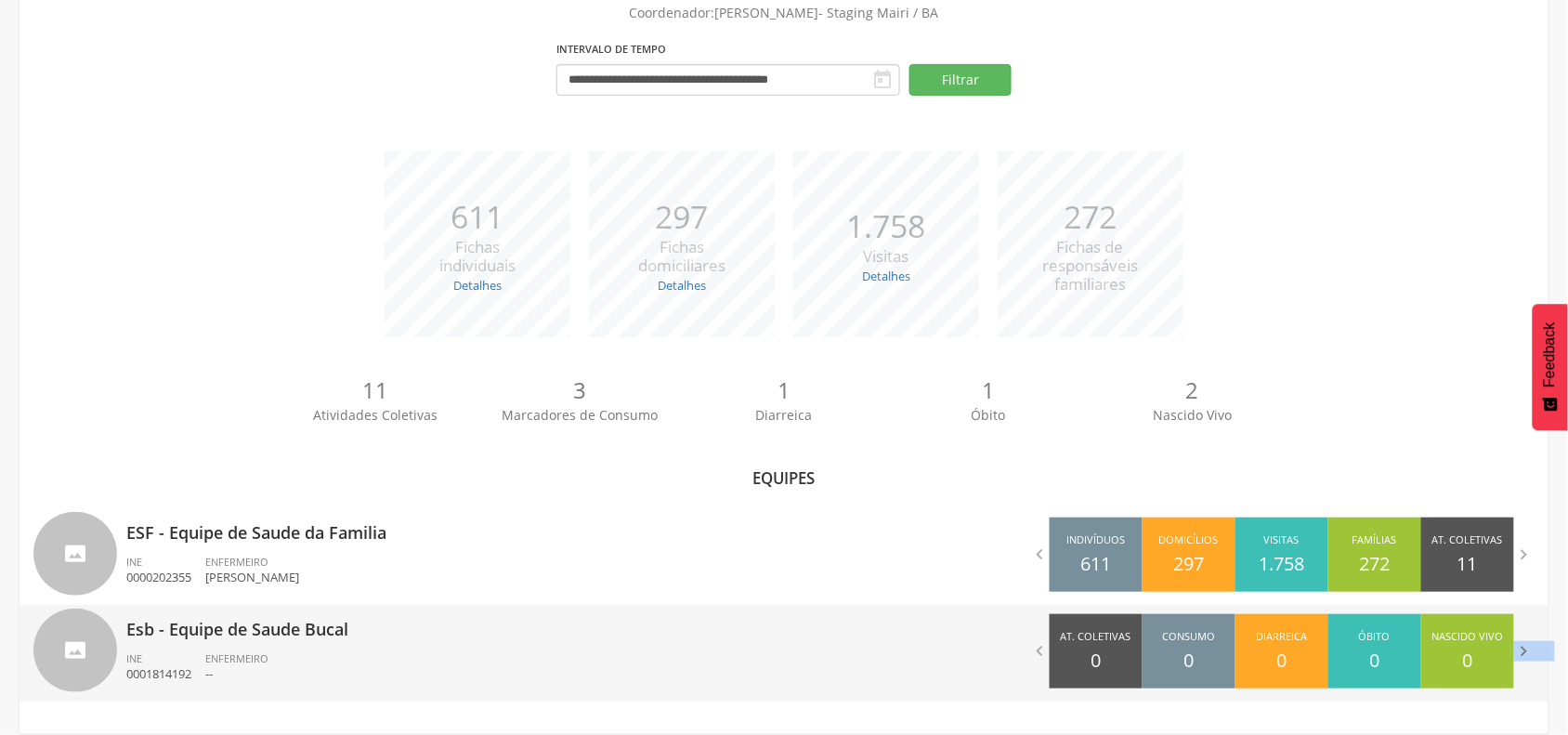
click at [1526, 652] on icon "" at bounding box center [1524, 652] width 21 height 21
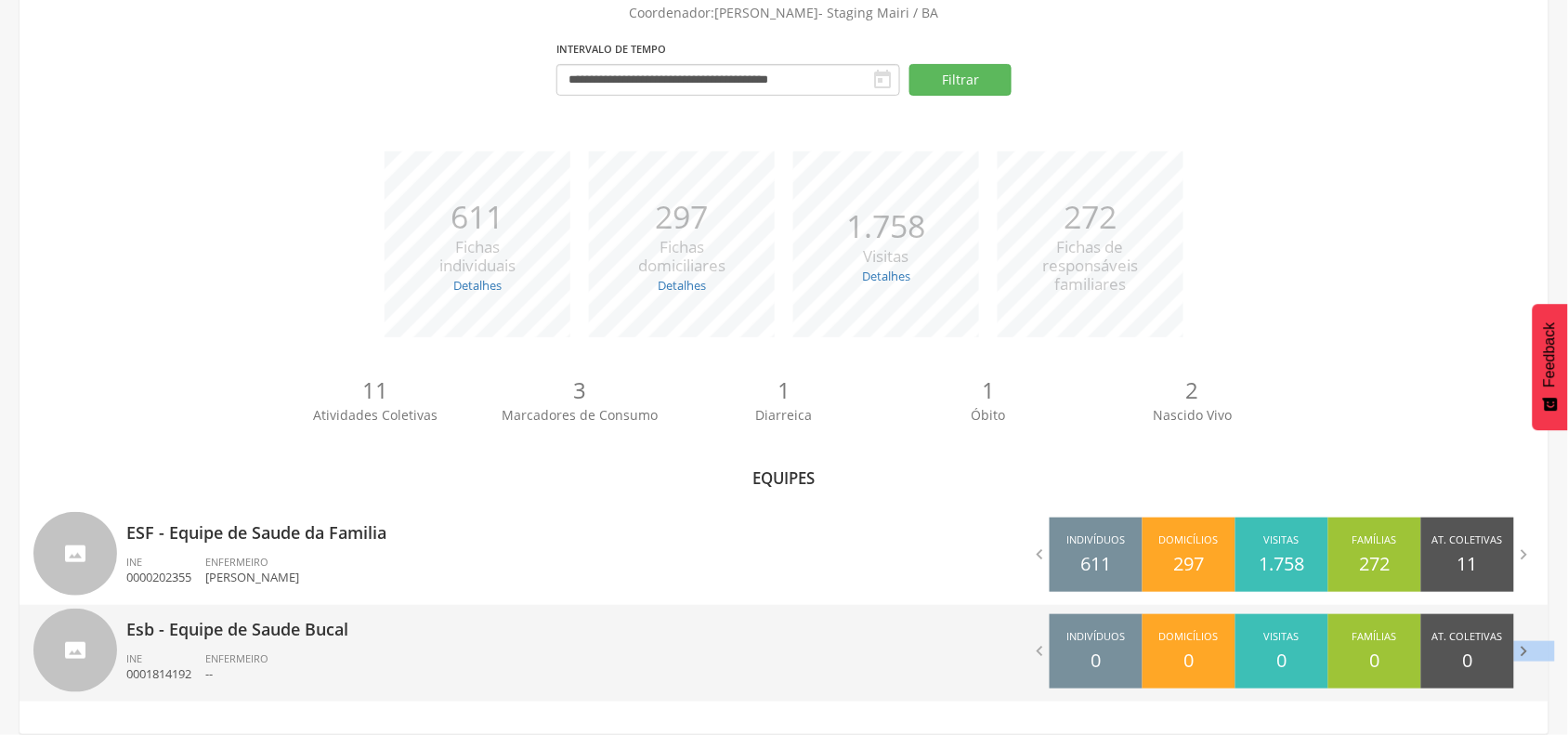
click at [1526, 652] on icon "" at bounding box center [1524, 652] width 21 height 21
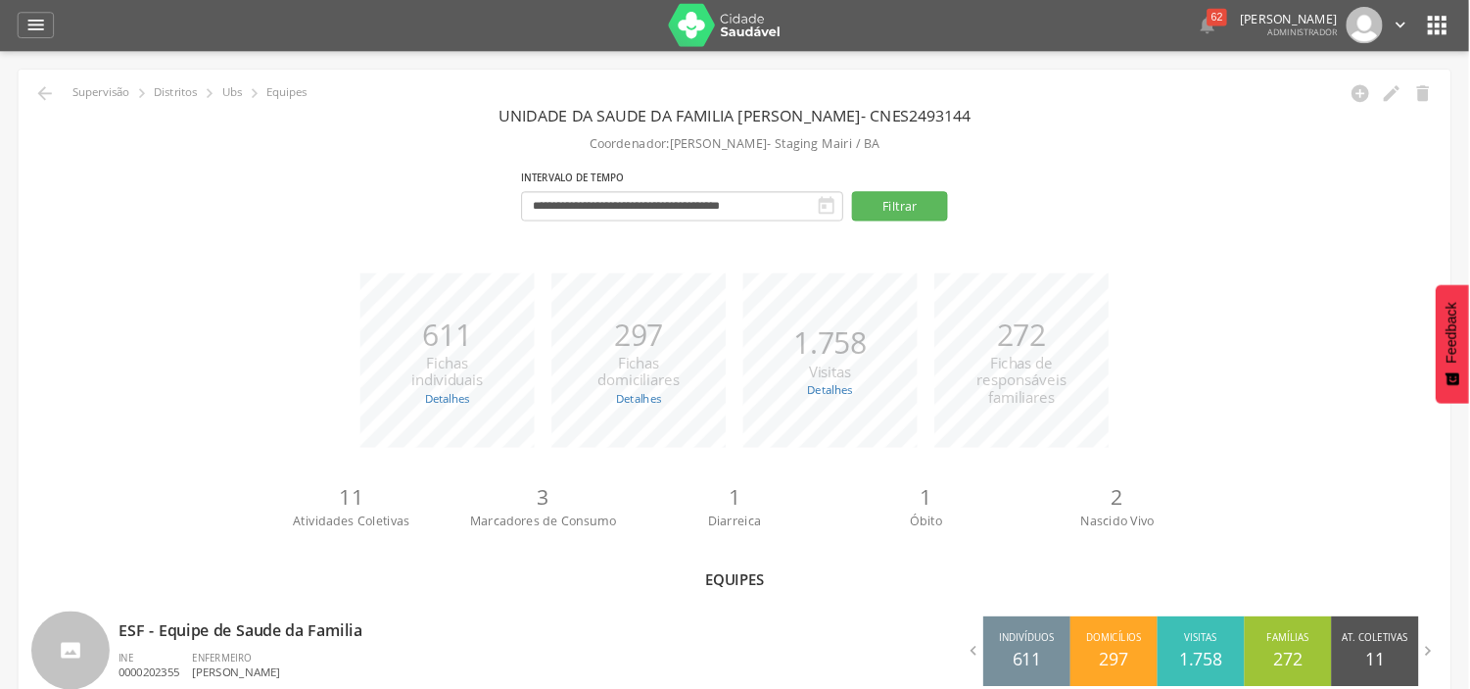
scroll to position [0, 0]
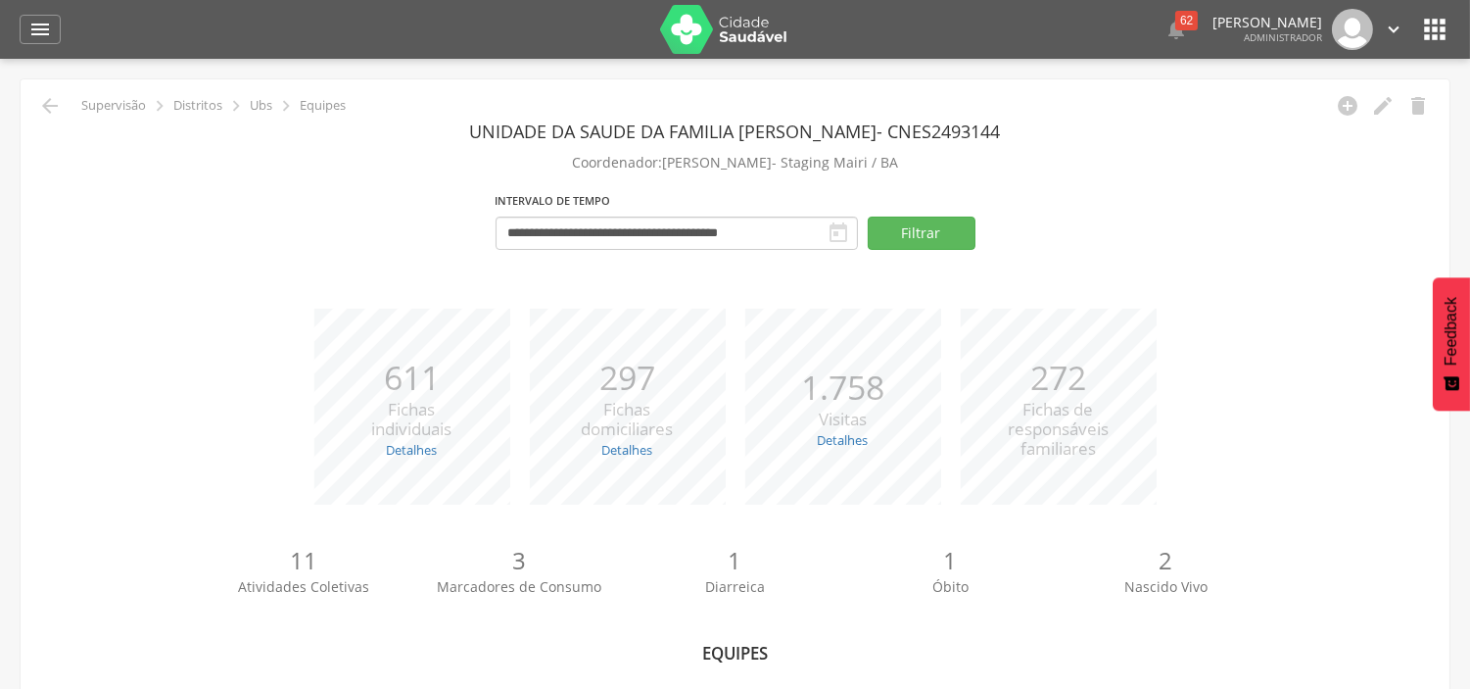
click at [1450, 16] on icon "" at bounding box center [1434, 29] width 31 height 31
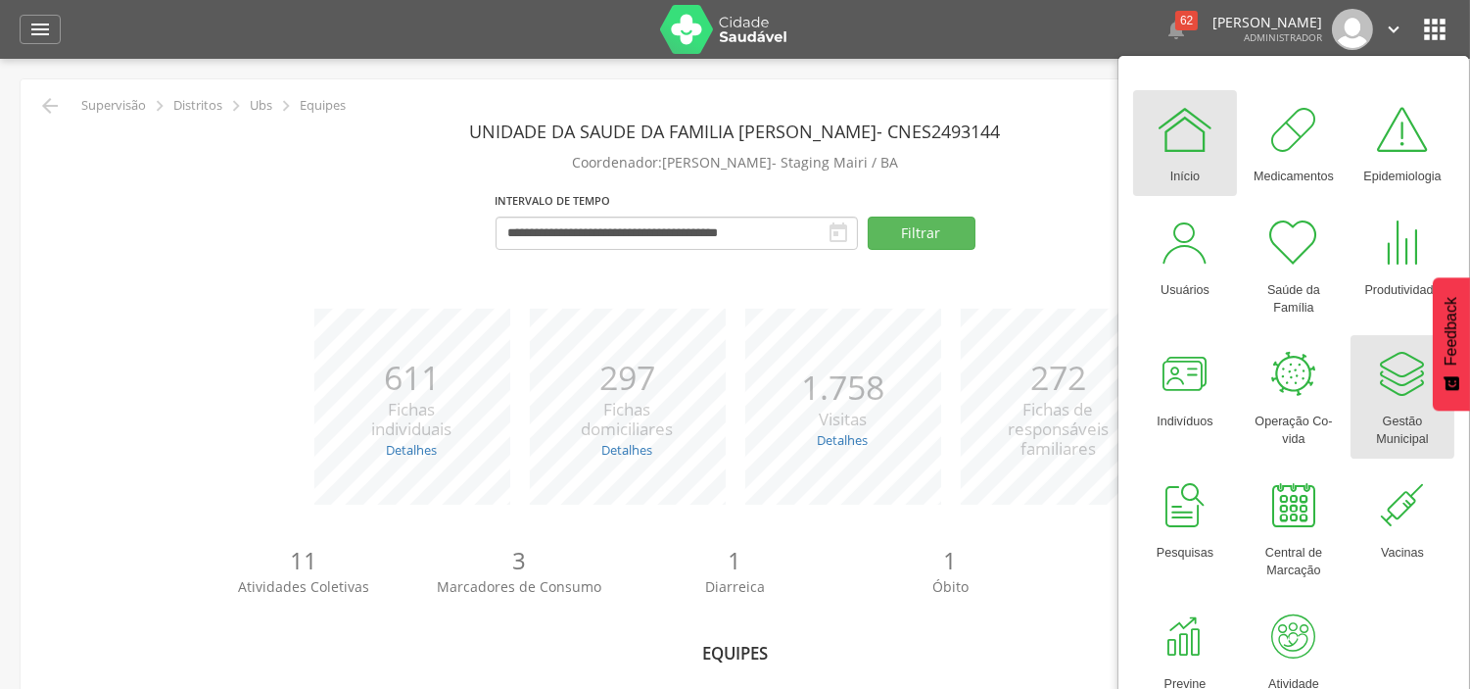
click at [1398, 366] on div at bounding box center [1402, 374] width 59 height 59
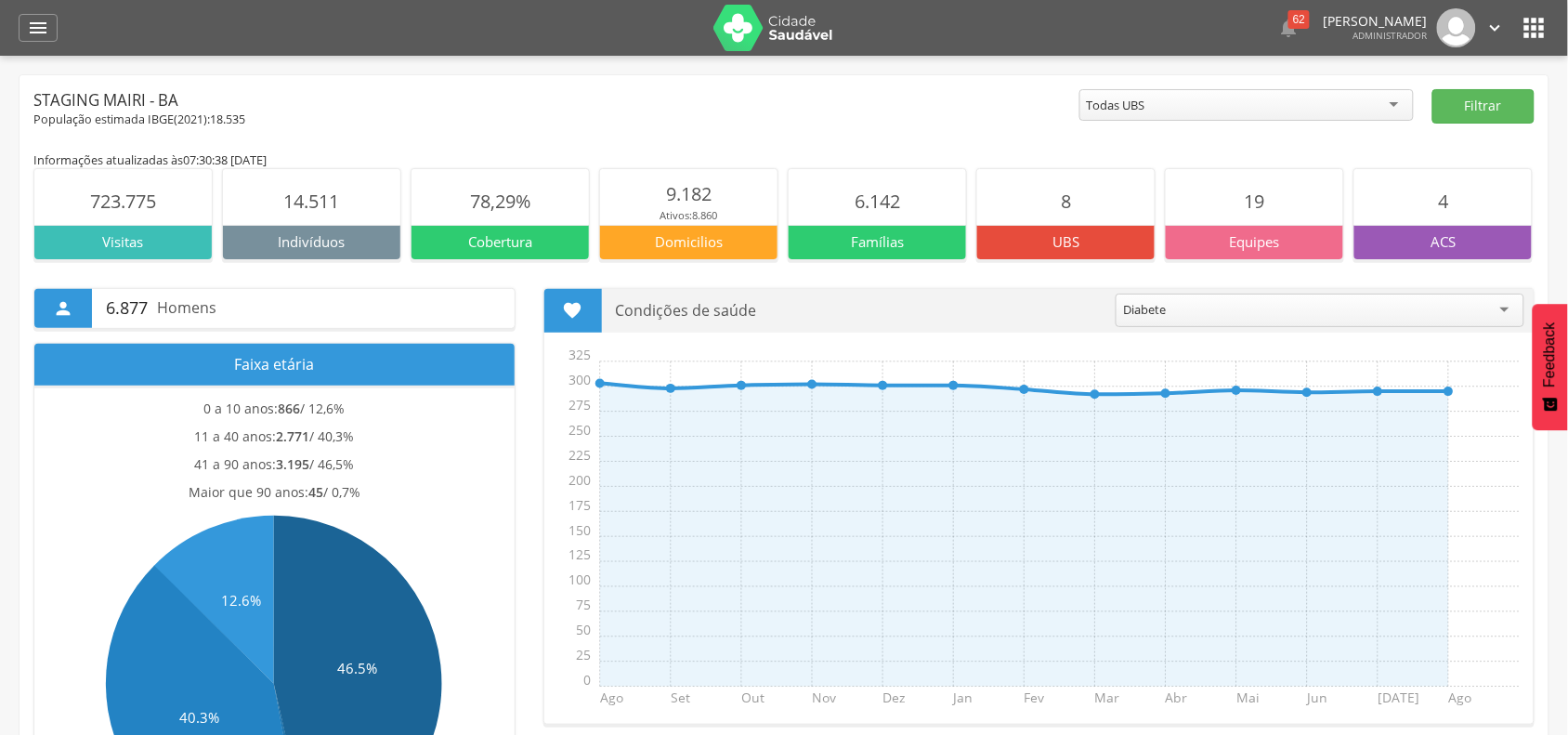
click at [1545, 25] on icon "" at bounding box center [1534, 28] width 29 height 29
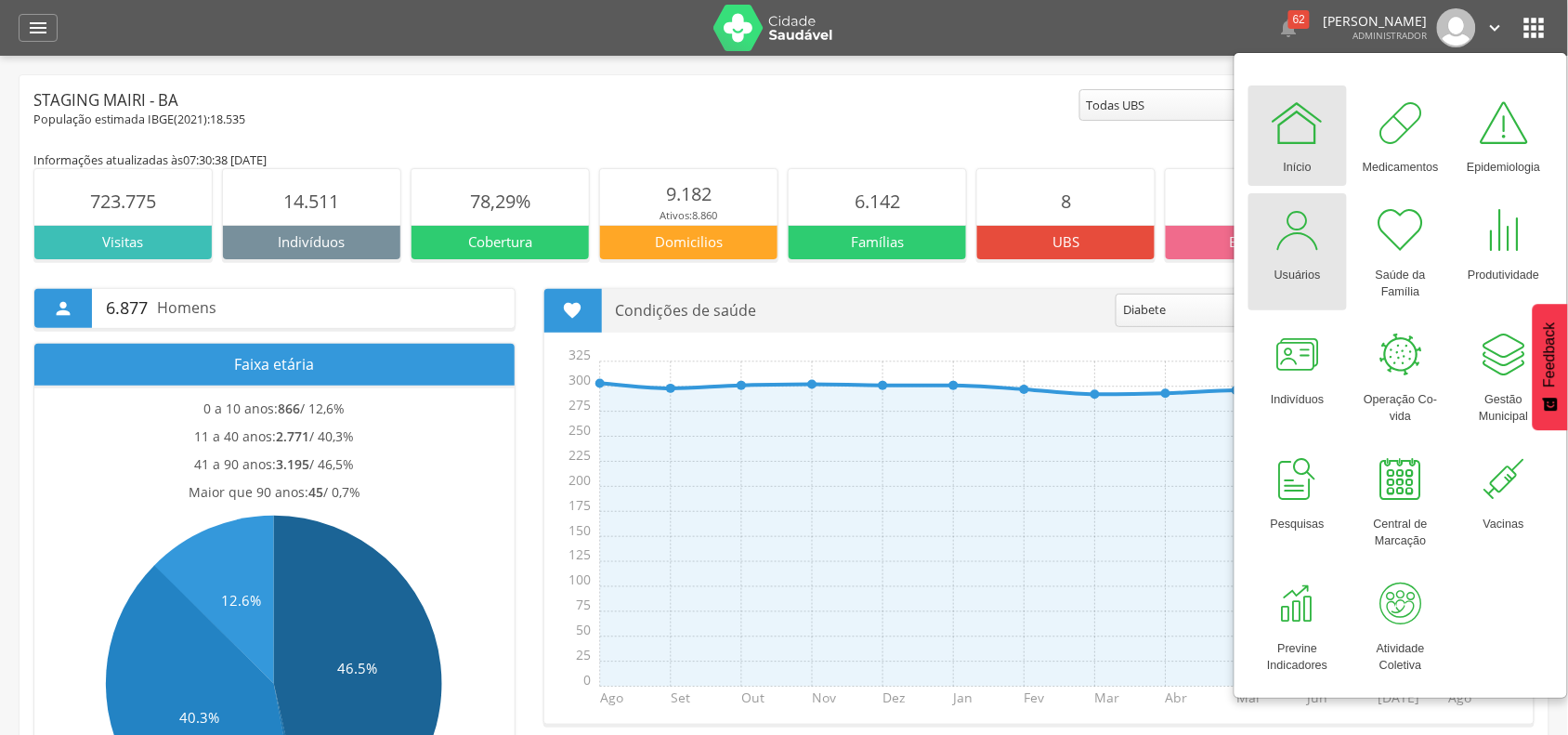
click at [1294, 260] on div "Usuários" at bounding box center [1298, 270] width 46 height 26
